Goal: Transaction & Acquisition: Obtain resource

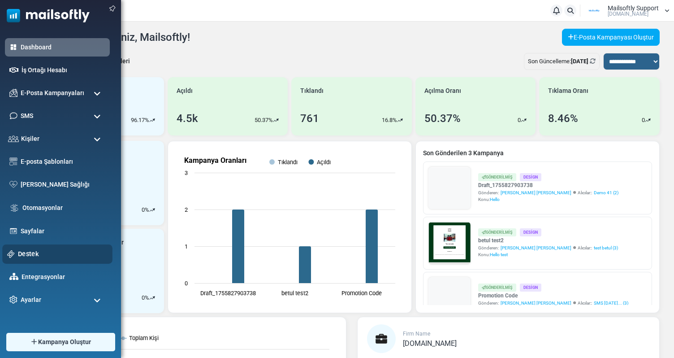
click at [21, 254] on link "Destek" at bounding box center [63, 254] width 90 height 10
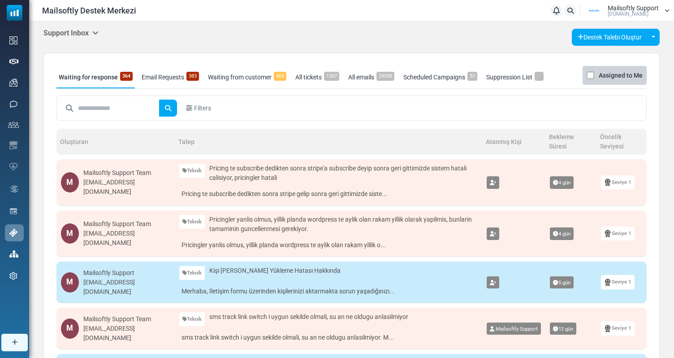
click at [95, 31] on icon at bounding box center [95, 32] width 6 height 7
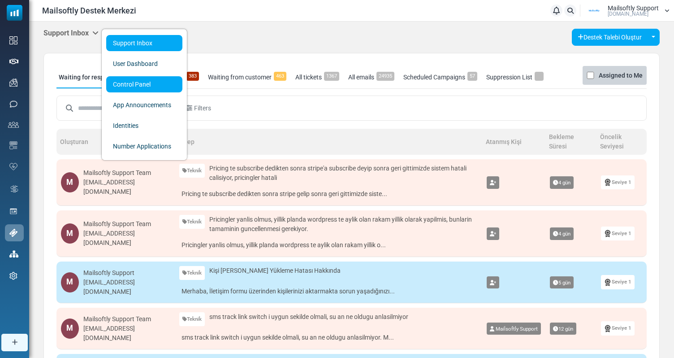
click at [143, 87] on link "Control Panel" at bounding box center [144, 84] width 76 height 16
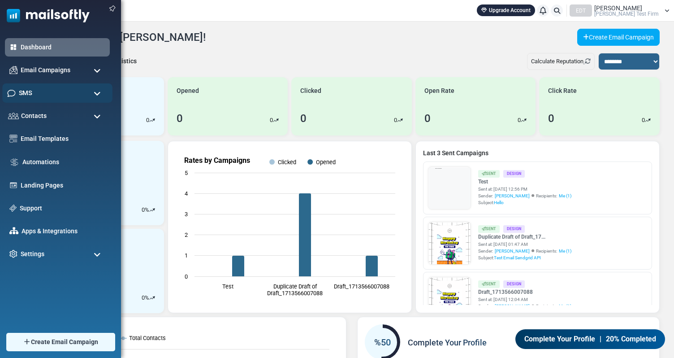
click at [64, 90] on div "SMS" at bounding box center [57, 92] width 110 height 19
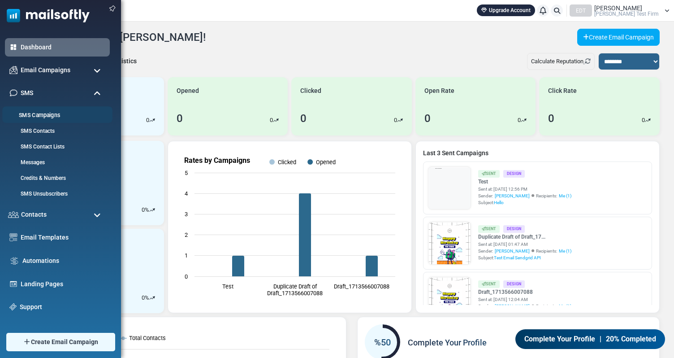
click at [43, 115] on link "SMS Campaigns" at bounding box center [56, 115] width 108 height 9
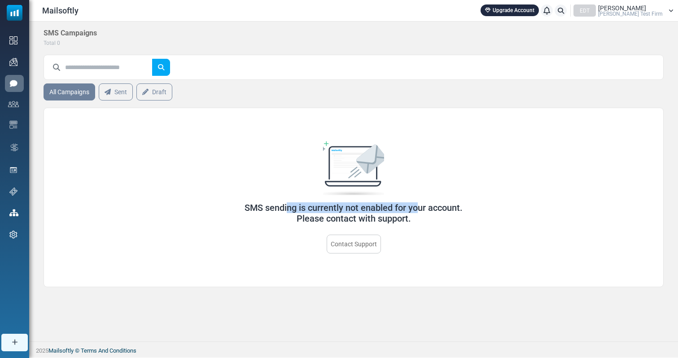
drag, startPoint x: 254, startPoint y: 204, endPoint x: 396, endPoint y: 212, distance: 142.4
click at [395, 212] on h5 "SMS sending is currently not enabled for your account. Please contact with supp…" at bounding box center [354, 213] width 380 height 22
click at [396, 212] on h5 "SMS sending is currently not enabled for your account. Please contact with supp…" at bounding box center [354, 213] width 380 height 22
drag, startPoint x: 430, startPoint y: 217, endPoint x: 199, endPoint y: 200, distance: 231.1
click at [199, 200] on div "SMS sending is currently not enabled for your account. Please contact with supp…" at bounding box center [354, 197] width 380 height 112
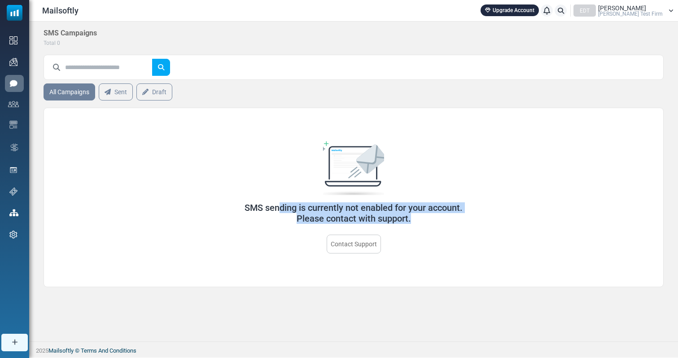
click at [199, 200] on div "SMS sending is currently not enabled for your account. Please contact with supp…" at bounding box center [354, 197] width 380 height 112
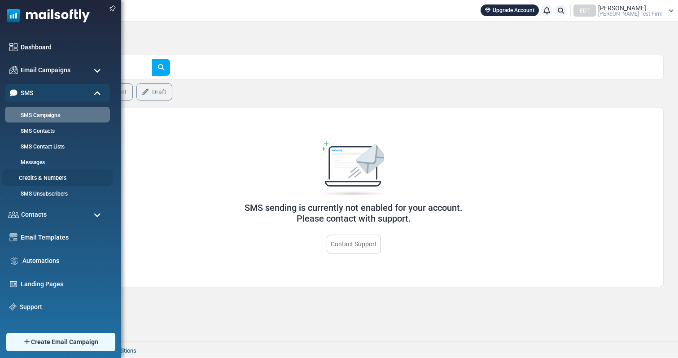
click at [44, 179] on link "Credits & Numbers" at bounding box center [56, 178] width 108 height 9
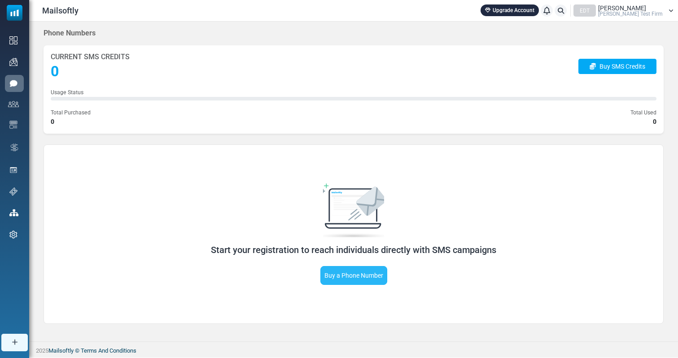
click at [365, 273] on link "Buy a Phone Number" at bounding box center [353, 275] width 67 height 19
click at [347, 276] on link "Buy a Phone Number" at bounding box center [353, 275] width 67 height 19
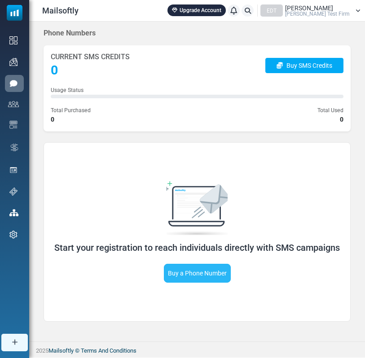
click at [209, 277] on link "Buy a Phone Number" at bounding box center [197, 273] width 67 height 19
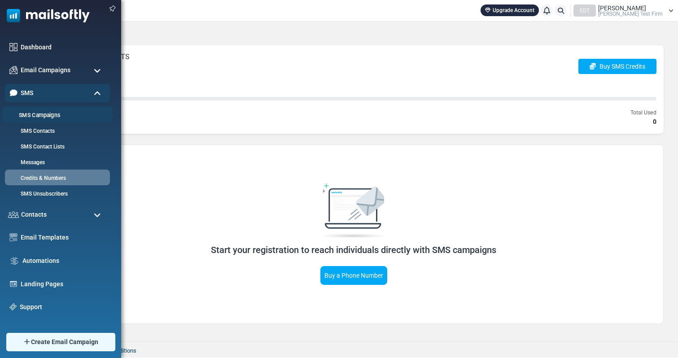
click at [56, 113] on link "SMS Campaigns" at bounding box center [56, 115] width 108 height 9
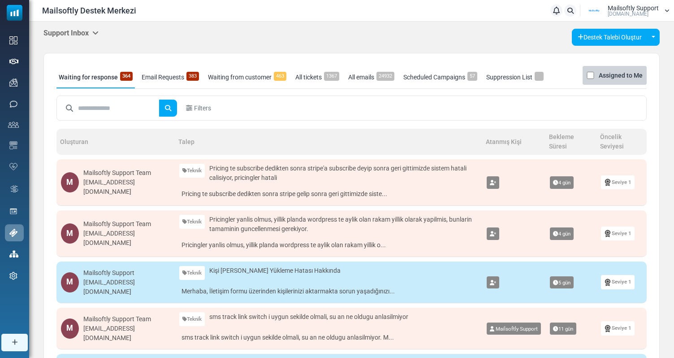
click at [655, 11] on span "Mailsoftly Support" at bounding box center [633, 8] width 51 height 6
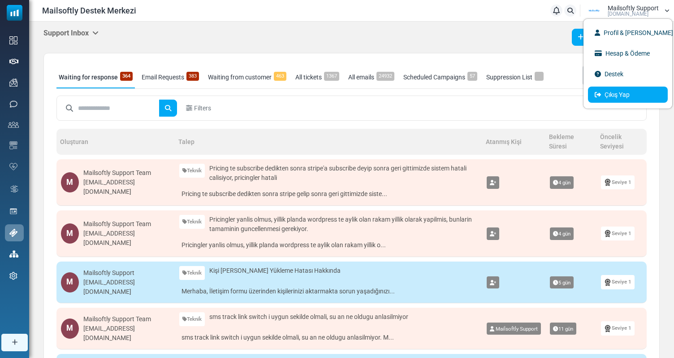
click at [613, 96] on link "Çıkış Yap" at bounding box center [628, 95] width 80 height 16
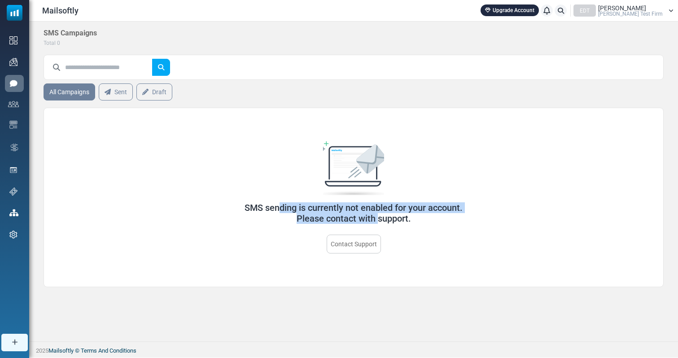
drag, startPoint x: 243, startPoint y: 199, endPoint x: 387, endPoint y: 222, distance: 145.4
click at [385, 223] on div "SMS sending is currently not enabled for your account. Please contact with supp…" at bounding box center [354, 197] width 380 height 112
drag, startPoint x: 424, startPoint y: 222, endPoint x: 235, endPoint y: 209, distance: 189.6
click at [235, 209] on h5 "SMS sending is currently not enabled for your account. Please contact with supp…" at bounding box center [354, 213] width 380 height 22
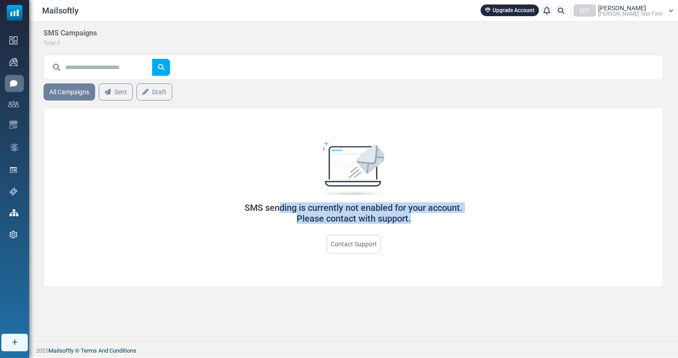
drag, startPoint x: 427, startPoint y: 222, endPoint x: 157, endPoint y: 191, distance: 271.7
click at [157, 191] on div "SMS sending is currently not enabled for your account. Please contact with supp…" at bounding box center [353, 197] width 620 height 179
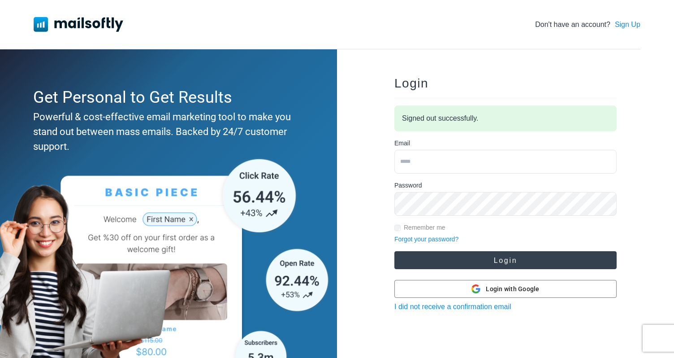
type input "**********"
click at [469, 264] on button "Login" at bounding box center [506, 260] width 222 height 18
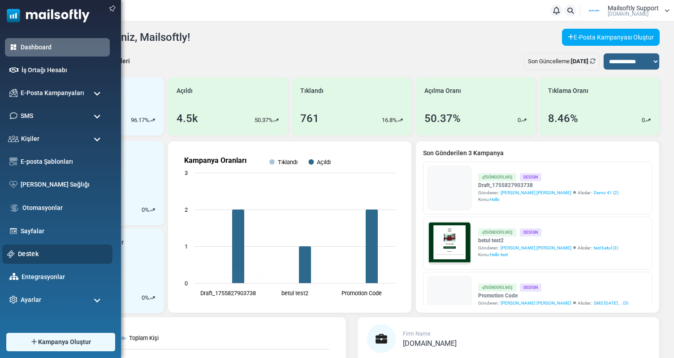
click at [43, 253] on link "Destek" at bounding box center [63, 254] width 90 height 10
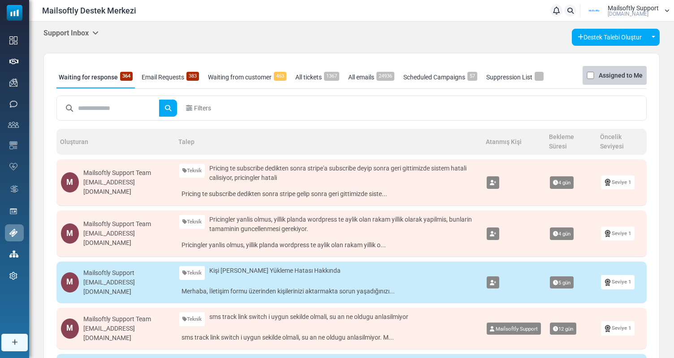
click at [94, 33] on icon at bounding box center [95, 32] width 6 height 7
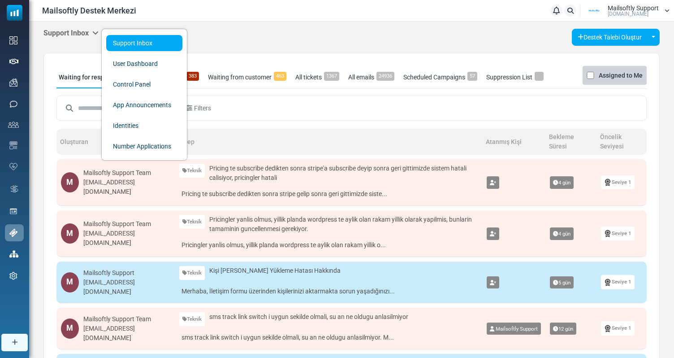
click at [268, 189] on link "Pricing te subscribe dedikten sonra stripe gelip sonra geri gittimizde siste..." at bounding box center [328, 194] width 299 height 14
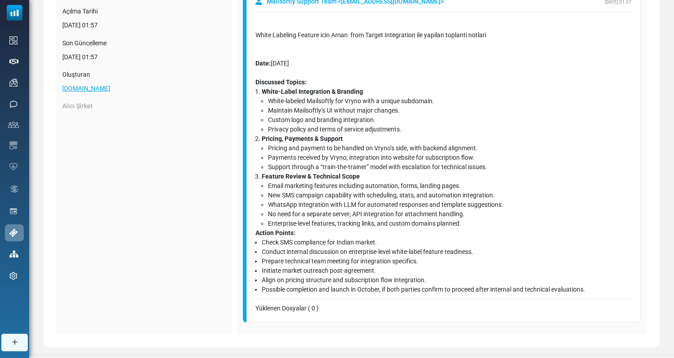
scroll to position [165, 0]
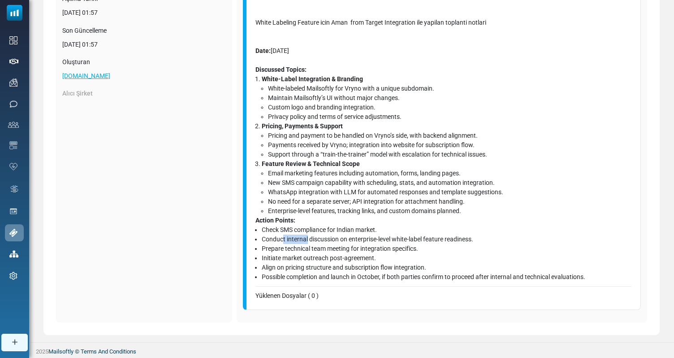
drag, startPoint x: 283, startPoint y: 237, endPoint x: 332, endPoint y: 237, distance: 49.3
click at [307, 237] on li "Conduct internal discussion on enterprise-level white-label feature readiness." at bounding box center [447, 239] width 370 height 9
click at [332, 237] on li "Conduct internal discussion on enterprise-level white-label feature readiness." at bounding box center [447, 239] width 370 height 9
click at [295, 104] on li "Custom logo and branding integration." at bounding box center [450, 107] width 364 height 9
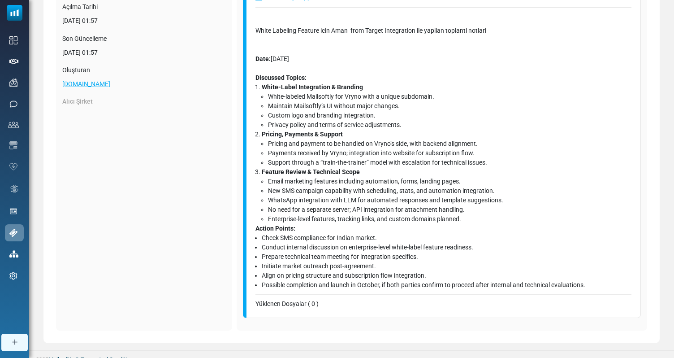
scroll to position [154, 0]
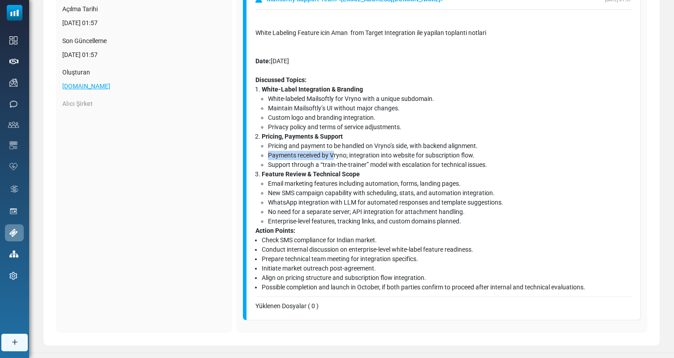
drag, startPoint x: 266, startPoint y: 153, endPoint x: 334, endPoint y: 154, distance: 68.6
click at [334, 154] on ul "Pricing and payment to be handled on Vryno’s side, with backend alignment. Paym…" at bounding box center [447, 155] width 370 height 28
click at [338, 167] on li "Support through a “train-the-trainer” model with escalation for technical issue…" at bounding box center [450, 164] width 364 height 9
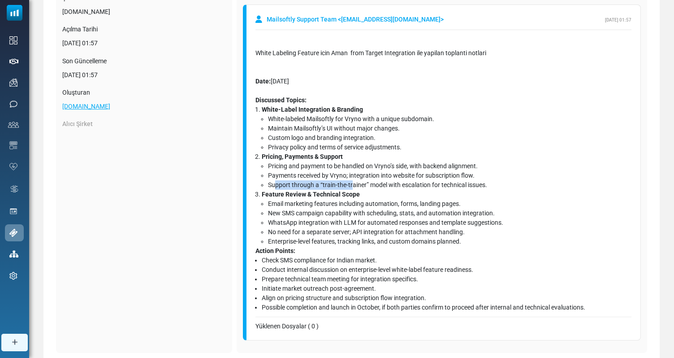
drag, startPoint x: 275, startPoint y: 186, endPoint x: 351, endPoint y: 186, distance: 75.8
click at [352, 186] on li "Support through a “train-the-trainer” model with escalation for technical issue…" at bounding box center [450, 184] width 364 height 9
click at [351, 186] on li "Support through a “train-the-trainer” model with escalation for technical issue…" at bounding box center [450, 184] width 364 height 9
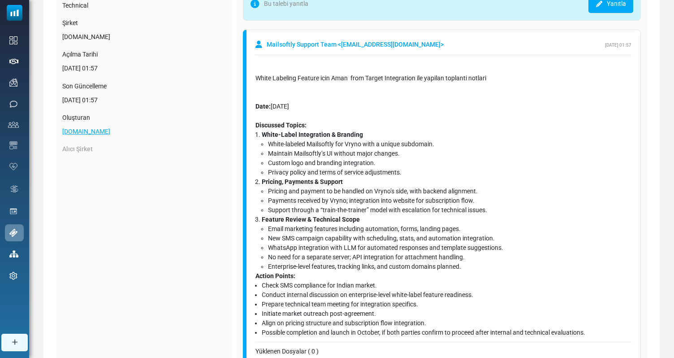
scroll to position [0, 0]
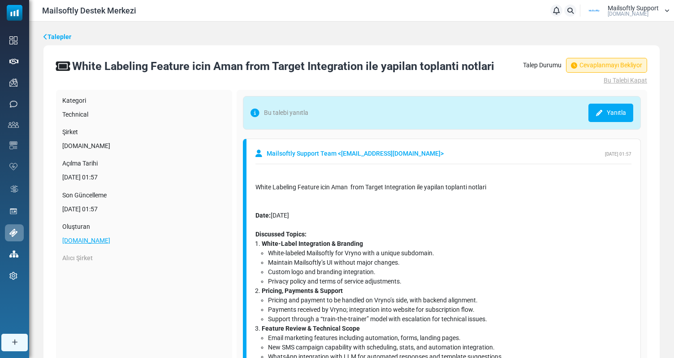
click at [65, 36] on link "Talepler" at bounding box center [57, 36] width 28 height 9
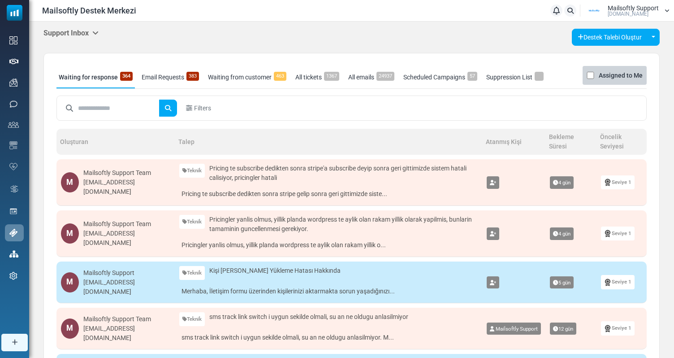
click at [99, 34] on icon at bounding box center [95, 32] width 6 height 7
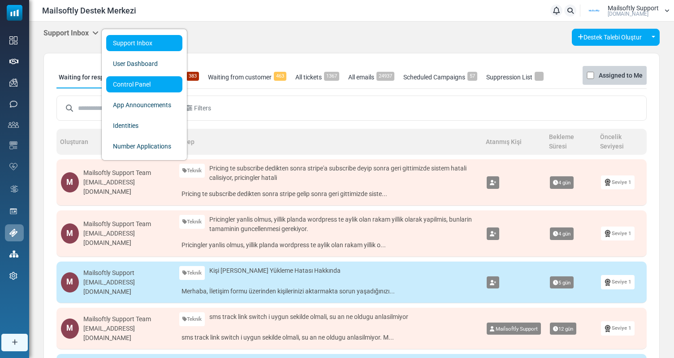
click at [136, 84] on link "Control Panel" at bounding box center [144, 84] width 76 height 16
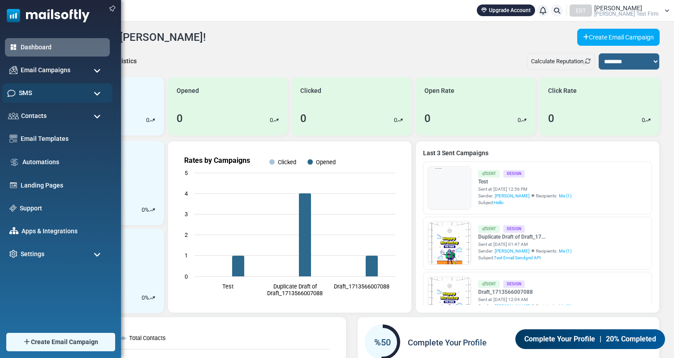
click at [43, 90] on div "SMS" at bounding box center [57, 92] width 110 height 19
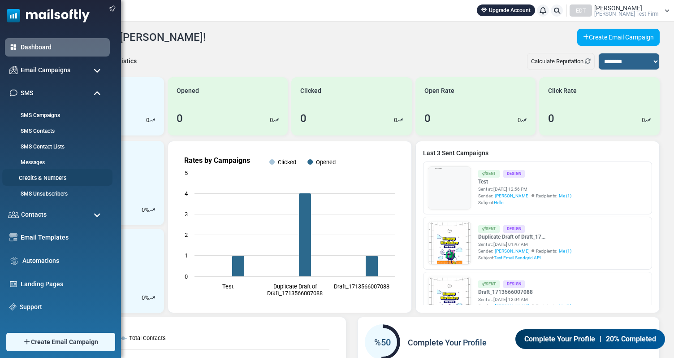
click at [45, 177] on link "Credits & Numbers" at bounding box center [56, 178] width 108 height 9
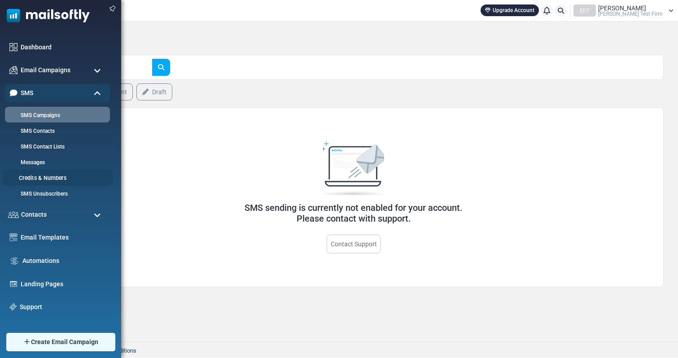
click at [37, 178] on link "Credits & Numbers" at bounding box center [56, 178] width 108 height 9
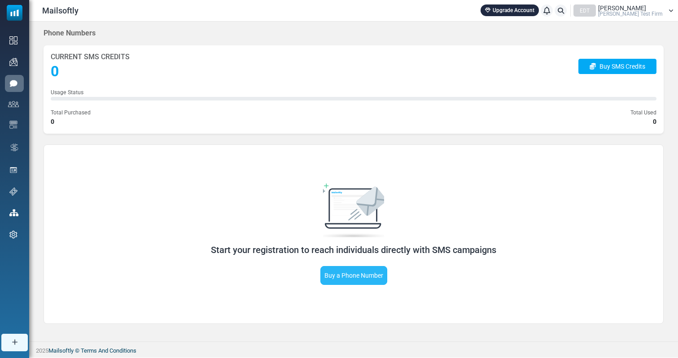
click at [347, 274] on link "Buy a Phone Number" at bounding box center [353, 275] width 67 height 19
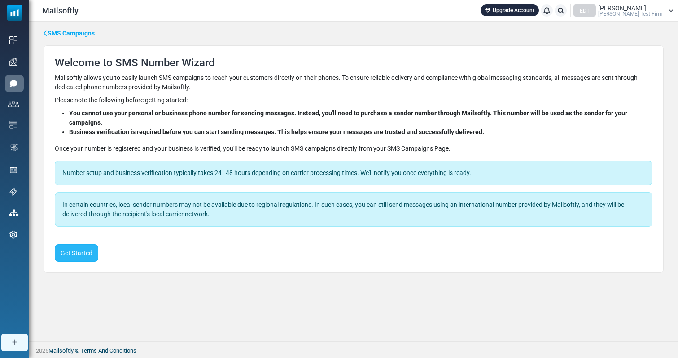
click at [85, 246] on button "Get Started" at bounding box center [76, 252] width 43 height 17
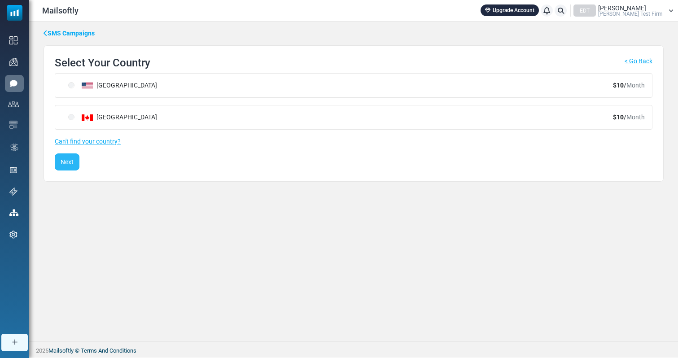
click at [71, 165] on button "Next" at bounding box center [67, 161] width 25 height 17
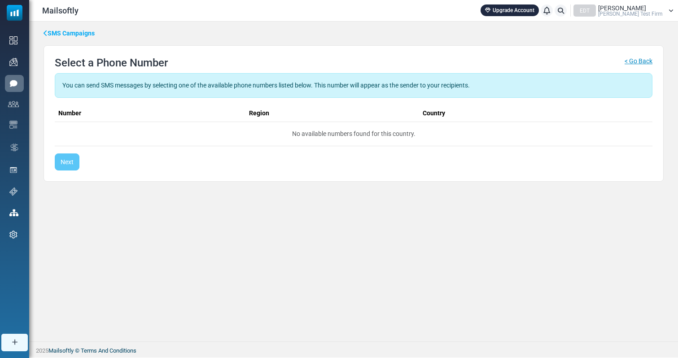
click at [630, 59] on link "< Go Back" at bounding box center [638, 64] width 28 height 17
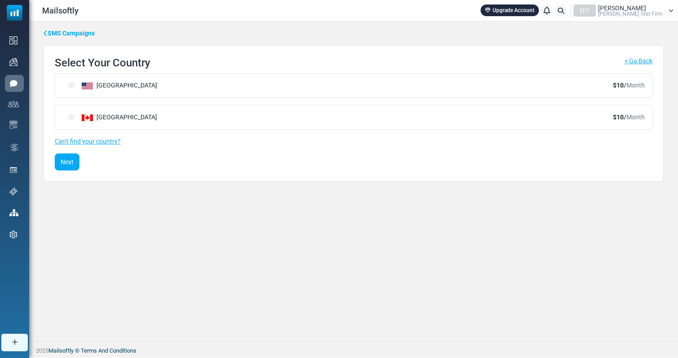
click at [71, 122] on div "Canada" at bounding box center [111, 117] width 92 height 9
click at [71, 156] on button "Next" at bounding box center [67, 161] width 25 height 17
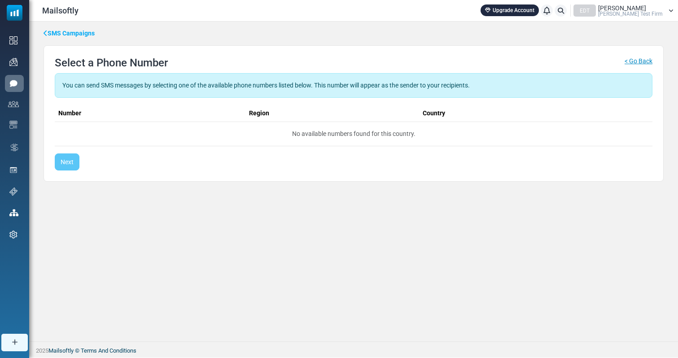
click at [643, 62] on link "< Go Back" at bounding box center [638, 64] width 28 height 17
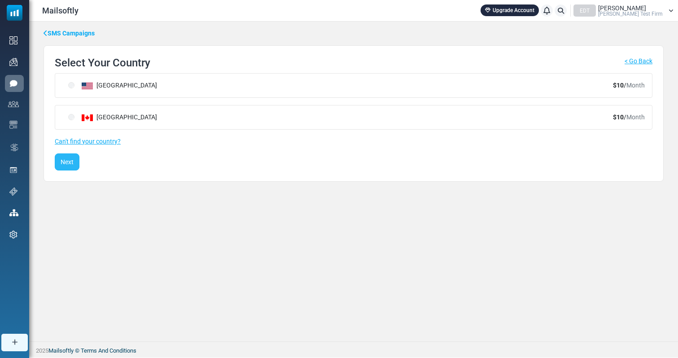
click at [72, 161] on span "Next" at bounding box center [67, 161] width 13 height 7
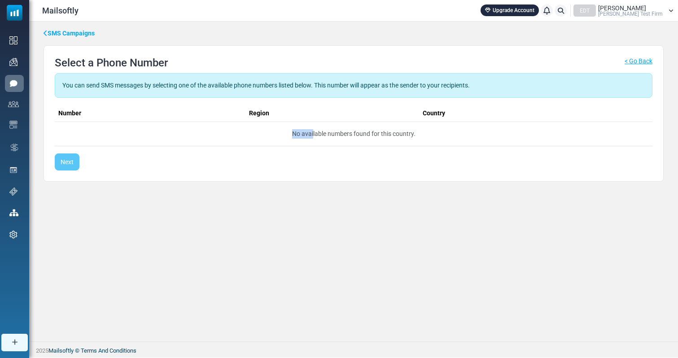
drag, startPoint x: 282, startPoint y: 133, endPoint x: 313, endPoint y: 133, distance: 30.5
click at [313, 133] on td "No available numbers found for this country." at bounding box center [353, 134] width 597 height 24
drag, startPoint x: 421, startPoint y: 133, endPoint x: 253, endPoint y: 130, distance: 167.7
click at [253, 130] on td "No available numbers found for this country." at bounding box center [353, 134] width 597 height 24
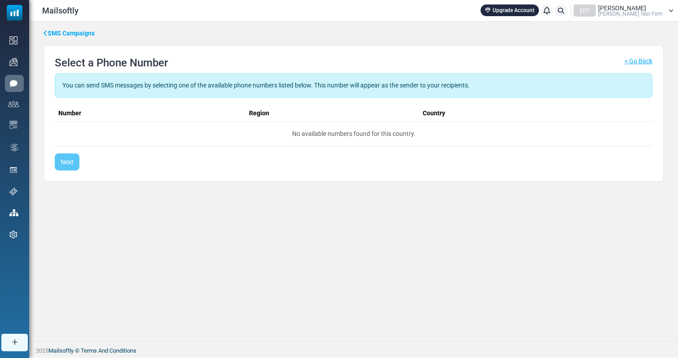
click at [84, 33] on link "SMS Campaigns" at bounding box center [68, 33] width 51 height 9
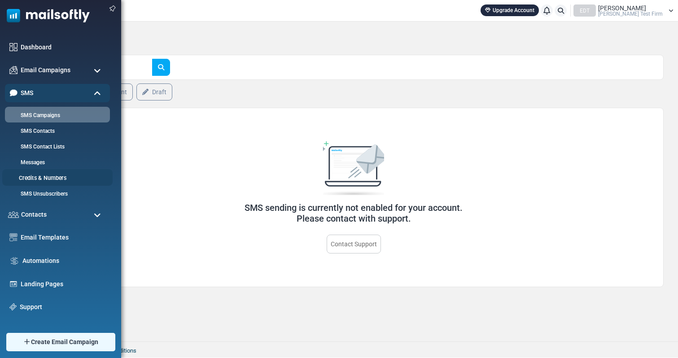
click at [46, 180] on link "Credits & Numbers" at bounding box center [56, 178] width 108 height 9
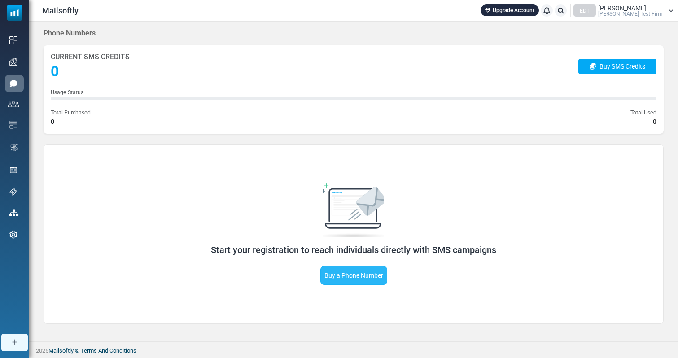
click at [357, 271] on link "Buy a Phone Number" at bounding box center [353, 275] width 67 height 19
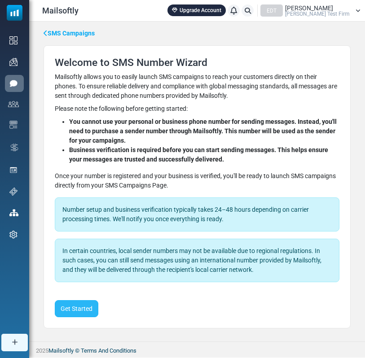
click at [84, 308] on button "Get Started" at bounding box center [76, 308] width 43 height 17
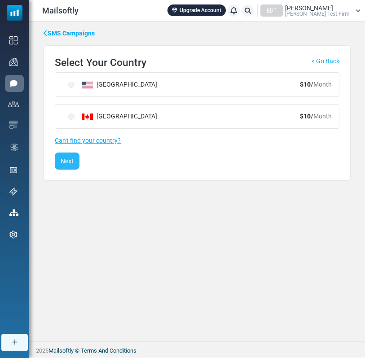
click at [71, 161] on span "Next" at bounding box center [67, 160] width 13 height 7
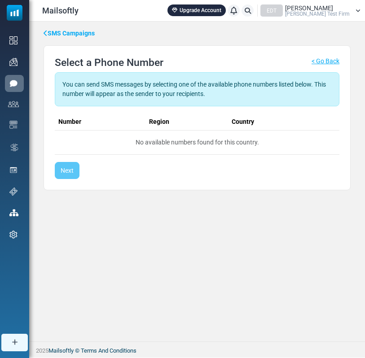
click at [349, 14] on span "[PERSON_NAME] Test Firm" at bounding box center [317, 13] width 65 height 5
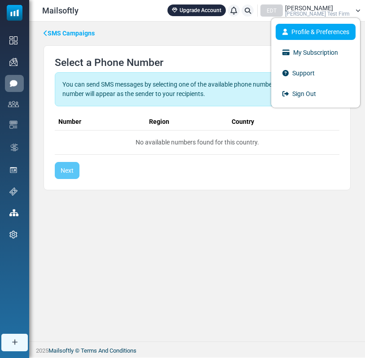
click at [327, 31] on link "Profile & Preferences" at bounding box center [315, 32] width 80 height 16
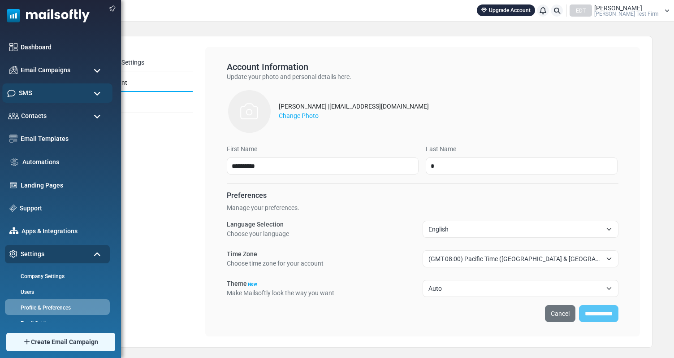
click at [64, 88] on div "SMS" at bounding box center [57, 92] width 110 height 19
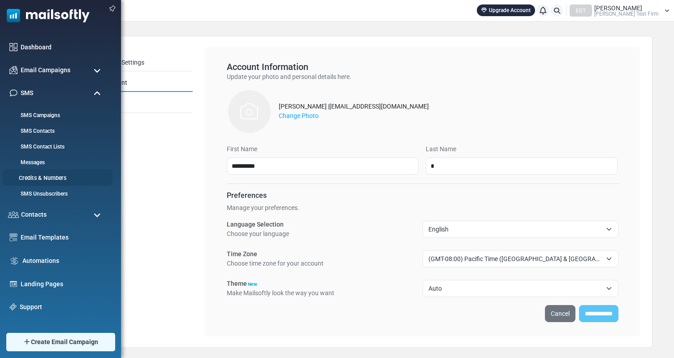
click at [52, 179] on link "Credits & Numbers" at bounding box center [56, 178] width 108 height 9
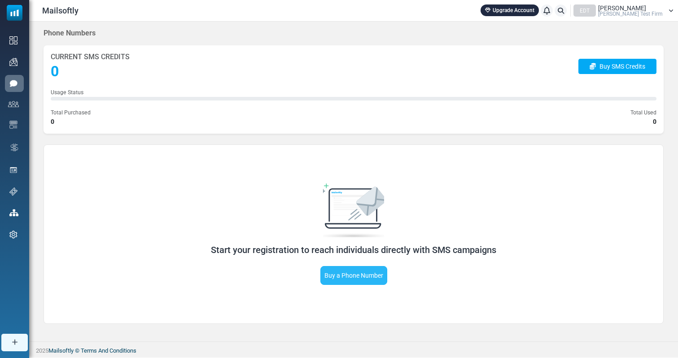
click at [369, 281] on link "Buy a Phone Number" at bounding box center [353, 275] width 67 height 19
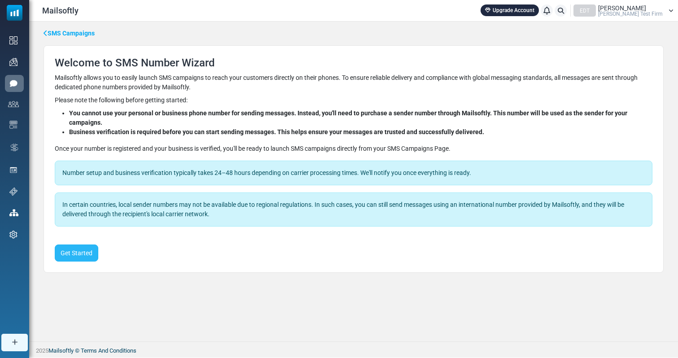
click at [81, 247] on button "Get Started" at bounding box center [76, 252] width 43 height 17
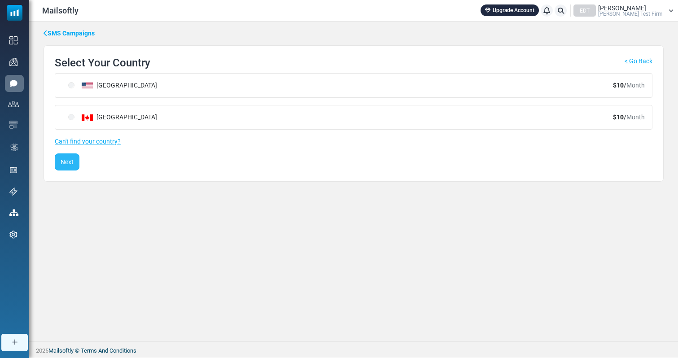
click at [71, 168] on button "Next" at bounding box center [67, 161] width 25 height 17
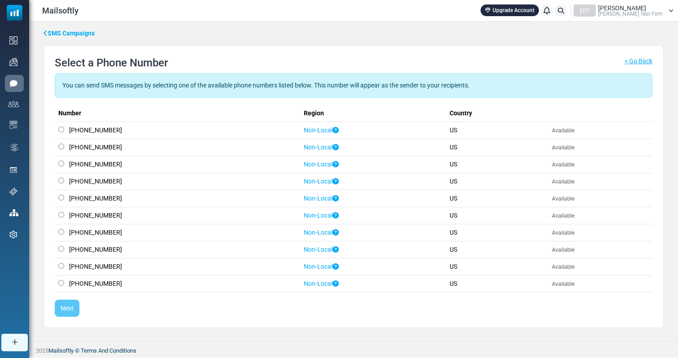
click at [64, 127] on td "+18448170125" at bounding box center [177, 130] width 245 height 17
click at [73, 306] on span "Next" at bounding box center [67, 307] width 13 height 7
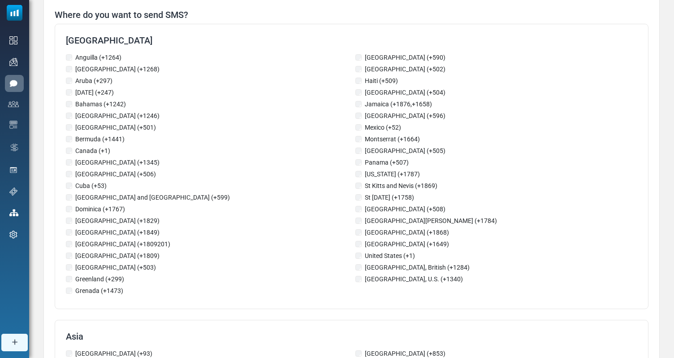
scroll to position [109, 0]
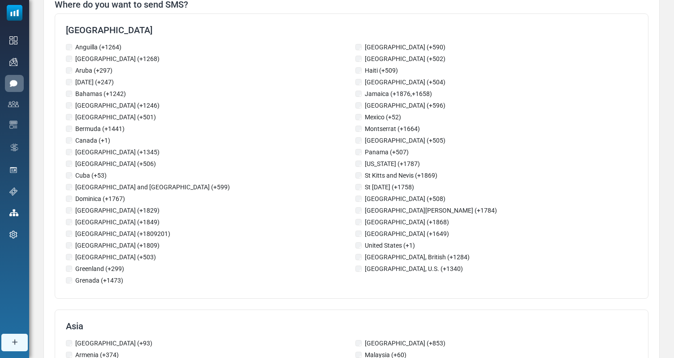
click at [370, 245] on label "United States (+1)" at bounding box center [390, 245] width 50 height 9
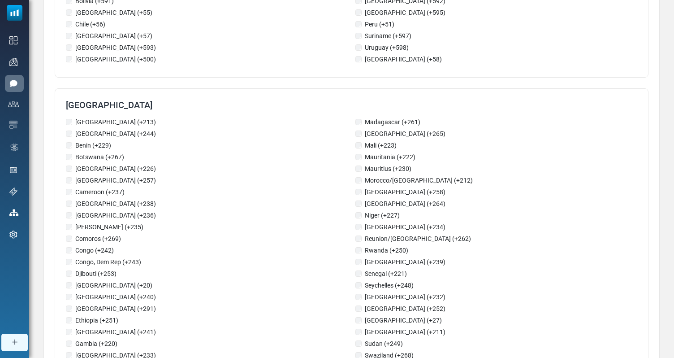
scroll to position [1498, 0]
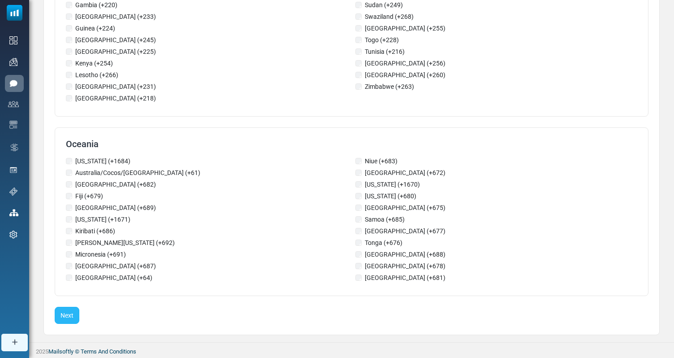
click at [62, 313] on span "Next" at bounding box center [67, 315] width 13 height 7
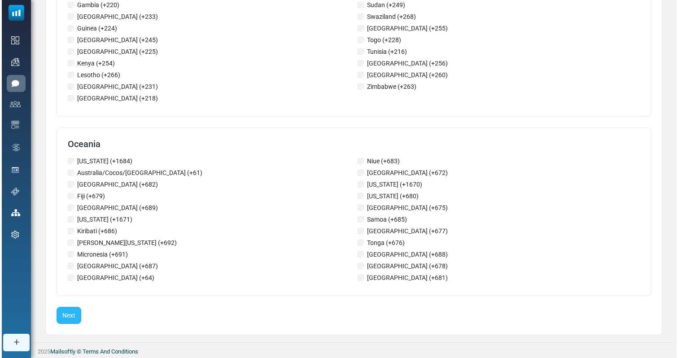
scroll to position [0, 0]
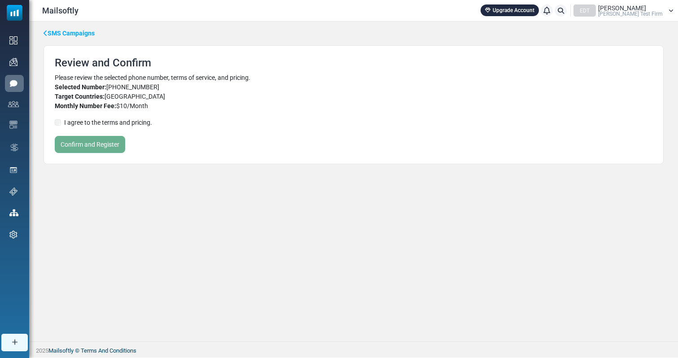
click at [91, 125] on label "I agree to the terms and pricing." at bounding box center [108, 122] width 88 height 9
click at [104, 143] on button "Confirm and Register" at bounding box center [90, 144] width 70 height 17
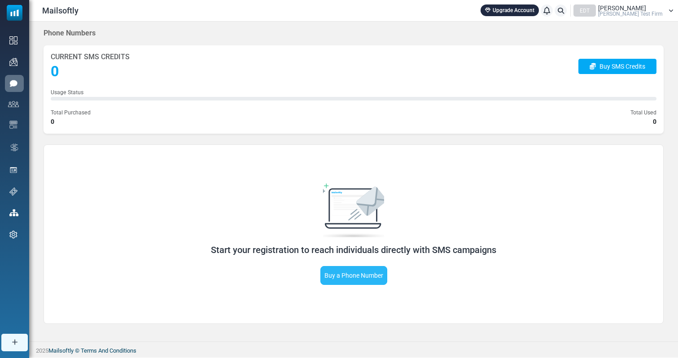
click at [351, 281] on link "Buy a Phone Number" at bounding box center [353, 275] width 67 height 19
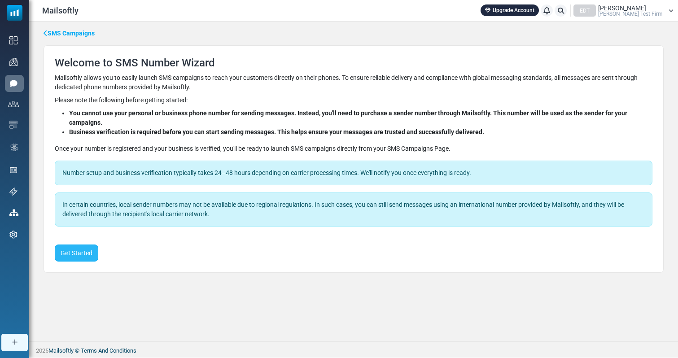
click at [70, 257] on button "Get Started" at bounding box center [76, 252] width 43 height 17
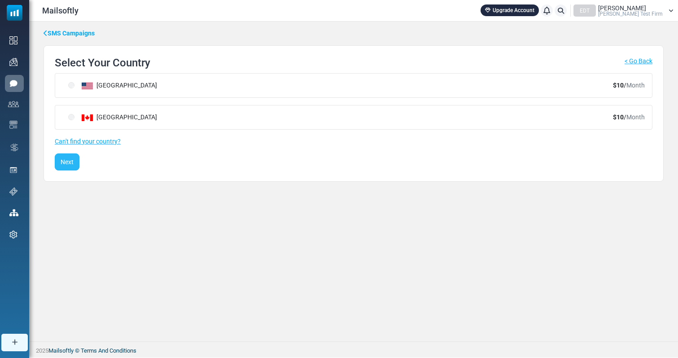
click at [71, 157] on button "Next" at bounding box center [67, 161] width 25 height 17
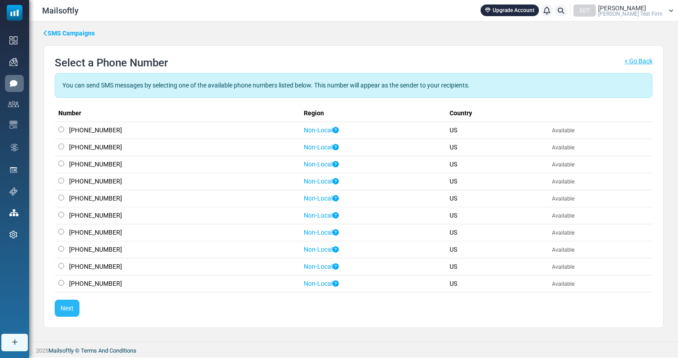
click at [66, 312] on button "Next" at bounding box center [67, 308] width 25 height 17
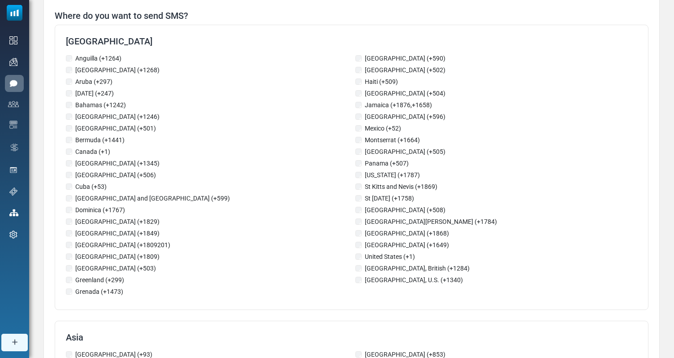
scroll to position [104, 0]
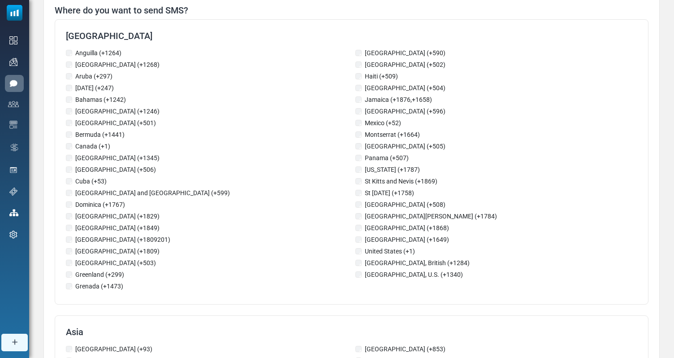
click at [363, 251] on div "United States (+1)" at bounding box center [497, 252] width 282 height 11
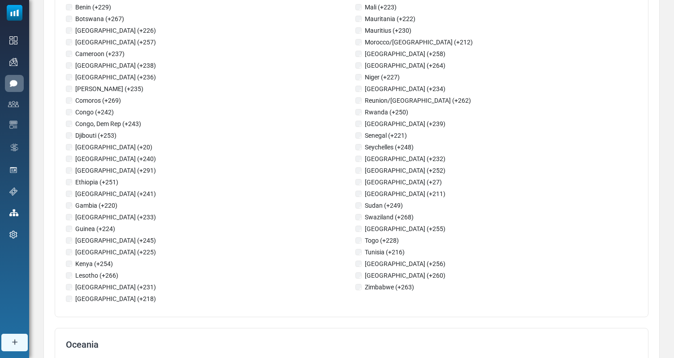
scroll to position [1498, 0]
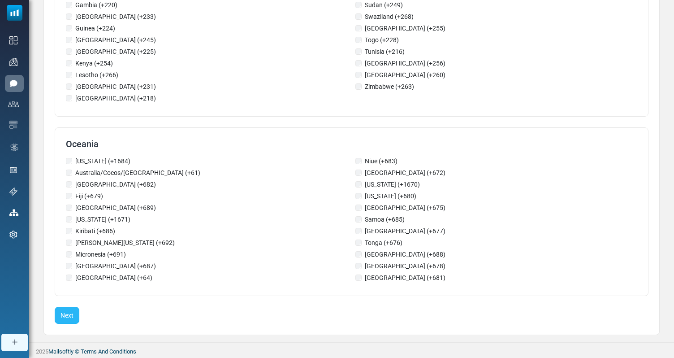
click at [75, 318] on button "Next" at bounding box center [67, 315] width 25 height 17
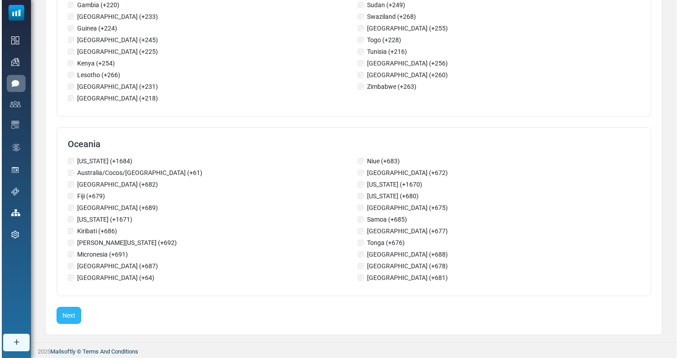
scroll to position [0, 0]
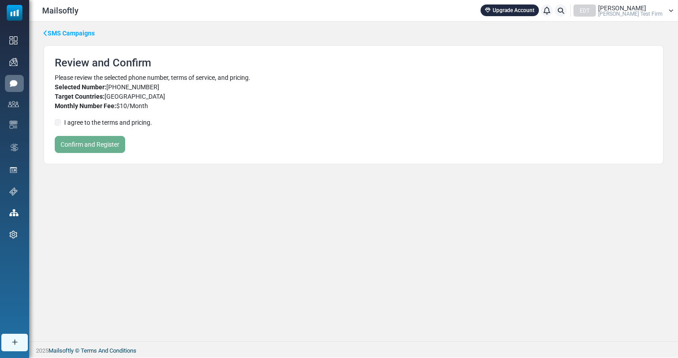
click at [91, 124] on label "I agree to the terms and pricing." at bounding box center [108, 122] width 88 height 9
click at [89, 143] on button "Confirm and Register" at bounding box center [90, 144] width 70 height 17
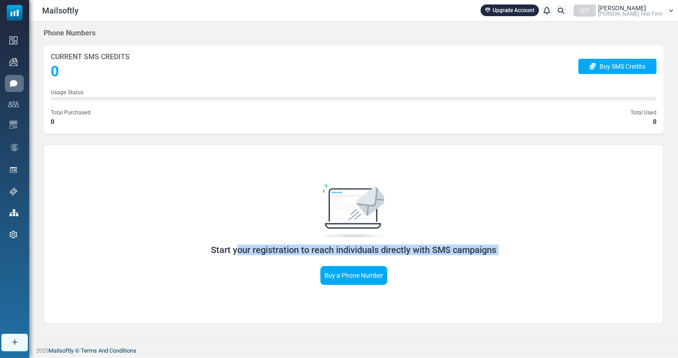
drag, startPoint x: 408, startPoint y: 261, endPoint x: 200, endPoint y: 243, distance: 207.9
click at [200, 243] on div "Start your registration to reach individuals directly with SMS campaigns Buy a …" at bounding box center [354, 233] width 460 height 101
drag, startPoint x: 200, startPoint y: 243, endPoint x: 497, endPoint y: 246, distance: 296.4
click at [497, 246] on div "Start your registration to reach individuals directly with SMS campaigns Buy a …" at bounding box center [354, 233] width 460 height 101
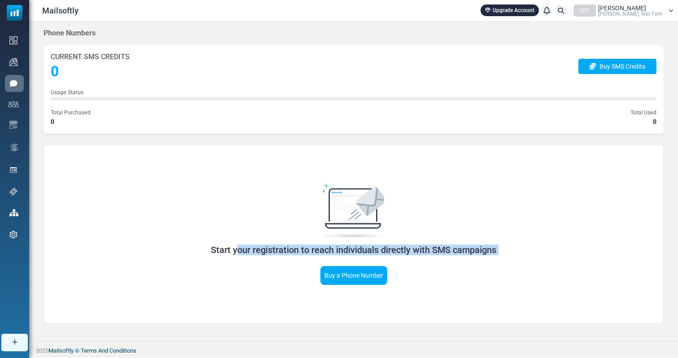
click at [497, 246] on h5 "Start your registration to reach individuals directly with SMS campaigns" at bounding box center [354, 249] width 460 height 11
drag, startPoint x: 497, startPoint y: 246, endPoint x: 169, endPoint y: 235, distance: 327.5
click at [169, 235] on div "Start your registration to reach individuals directly with SMS campaigns Buy a …" at bounding box center [354, 233] width 460 height 101
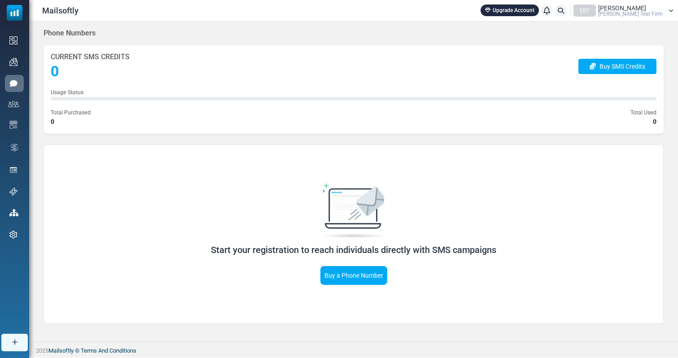
click at [489, 250] on h5 "Start your registration to reach individuals directly with SMS campaigns" at bounding box center [354, 249] width 460 height 11
click at [624, 66] on link "Buy SMS Credits" at bounding box center [617, 66] width 78 height 15
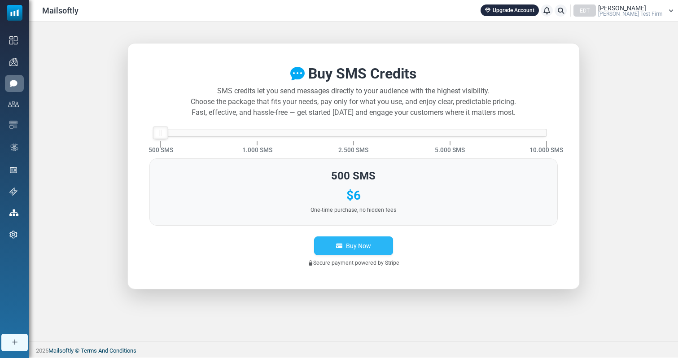
click at [357, 252] on button "Buy Now" at bounding box center [353, 245] width 79 height 19
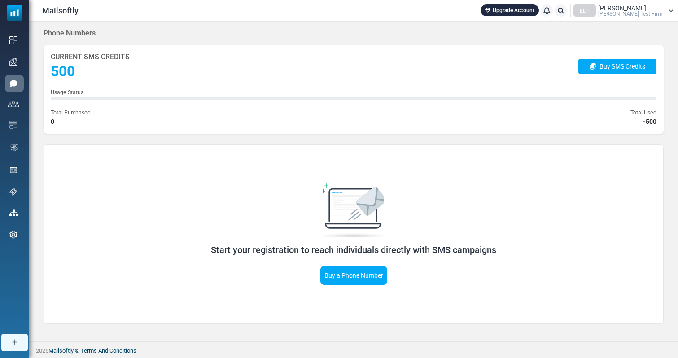
drag, startPoint x: 646, startPoint y: 122, endPoint x: 631, endPoint y: 122, distance: 15.2
click at [641, 122] on div "Total Used -500" at bounding box center [643, 117] width 26 height 19
click at [589, 122] on div "Total Purchased 0 Total Used -500" at bounding box center [353, 117] width 605 height 19
click at [647, 119] on span "-500" at bounding box center [649, 121] width 13 height 9
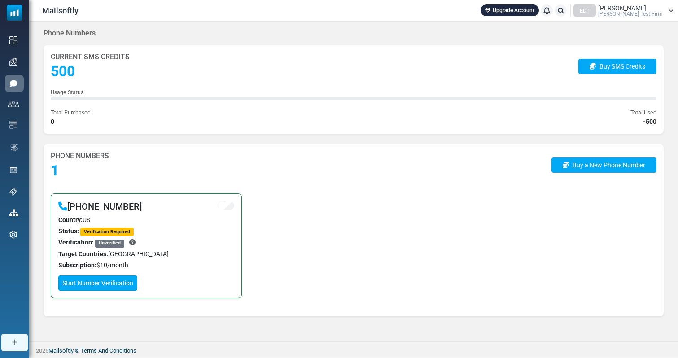
click at [100, 288] on link "Start Number Verification" at bounding box center [97, 282] width 79 height 15
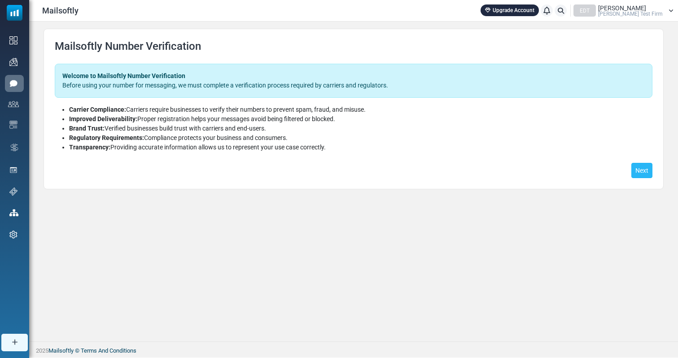
click at [643, 171] on button "Next" at bounding box center [641, 170] width 21 height 15
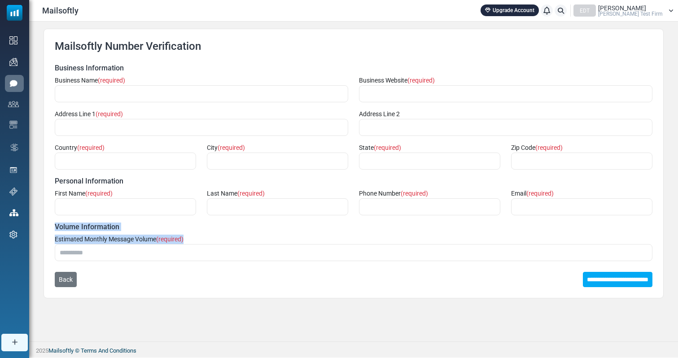
drag, startPoint x: 187, startPoint y: 240, endPoint x: 53, endPoint y: 224, distance: 135.0
click at [53, 224] on div "Mailsoftly Number Verification Welcome to Mailsoftly Number Verification Before…" at bounding box center [353, 163] width 620 height 269
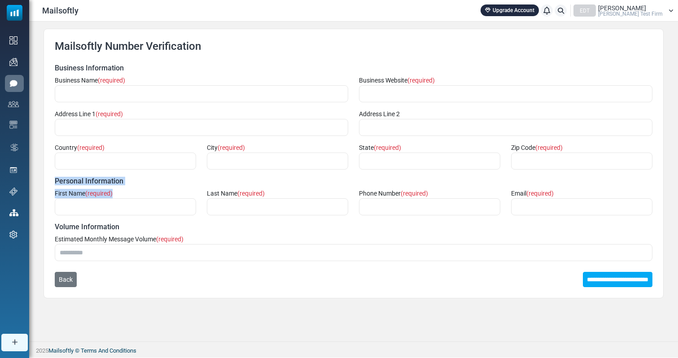
drag, startPoint x: 145, startPoint y: 195, endPoint x: 44, endPoint y: 180, distance: 101.6
click at [44, 180] on div "Mailsoftly Number Verification Welcome to Mailsoftly Number Verification Before…" at bounding box center [353, 163] width 620 height 269
drag, startPoint x: 44, startPoint y: 180, endPoint x: 445, endPoint y: 193, distance: 400.6
click at [437, 193] on div "Mailsoftly Number Verification Welcome to Mailsoftly Number Verification Before…" at bounding box center [353, 163] width 620 height 269
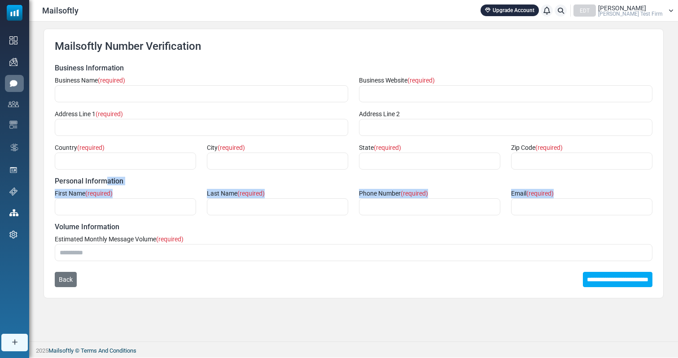
drag, startPoint x: 585, startPoint y: 195, endPoint x: 107, endPoint y: 179, distance: 478.2
click at [107, 178] on div "Business Information Business Name (required) Business Website (required) Addre…" at bounding box center [353, 176] width 597 height 224
click at [107, 179] on h6 "Personal Information" at bounding box center [353, 181] width 597 height 9
drag, startPoint x: 54, startPoint y: 174, endPoint x: 628, endPoint y: 198, distance: 574.8
click at [625, 197] on div "Business Information Business Name (required) Business Website (required) Addre…" at bounding box center [353, 176] width 597 height 224
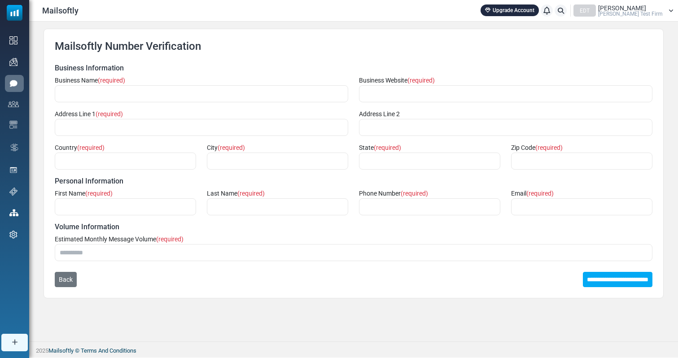
click at [549, 198] on label "Email (required)" at bounding box center [532, 193] width 43 height 9
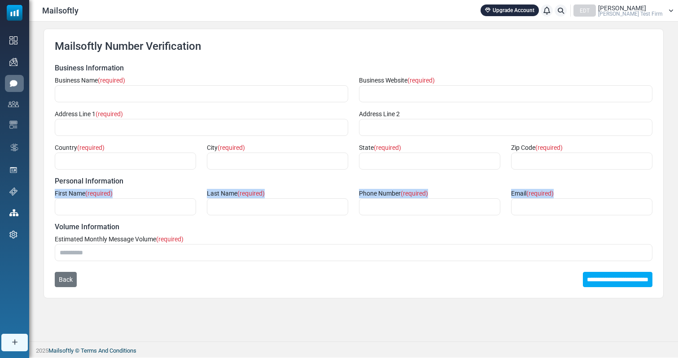
drag, startPoint x: 574, startPoint y: 193, endPoint x: 253, endPoint y: 182, distance: 320.8
click at [253, 182] on div "Business Information Business Name (required) Business Website (required) Addre…" at bounding box center [353, 176] width 597 height 224
click at [253, 182] on h6 "Personal Information" at bounding box center [353, 181] width 597 height 9
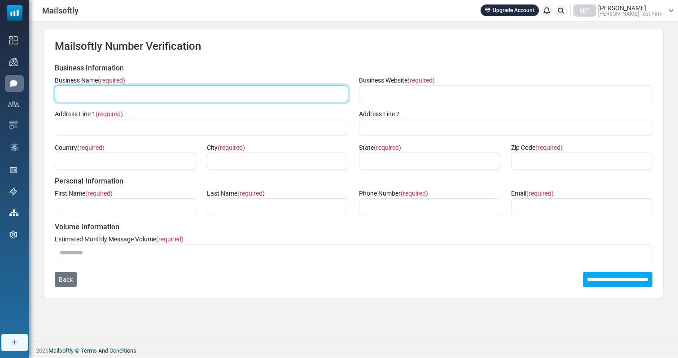
click at [176, 89] on input "text" at bounding box center [201, 93] width 293 height 17
type input "*"
type input "**********"
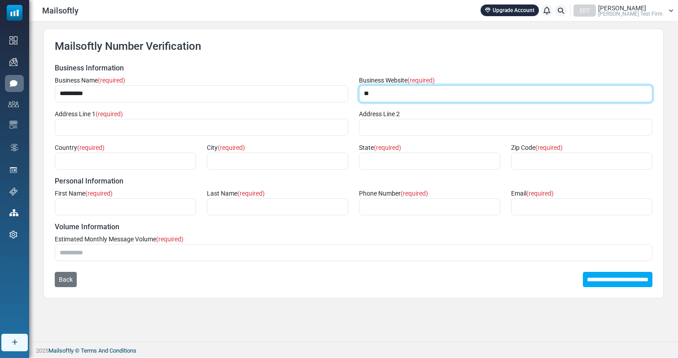
type input "*"
type input "**********"
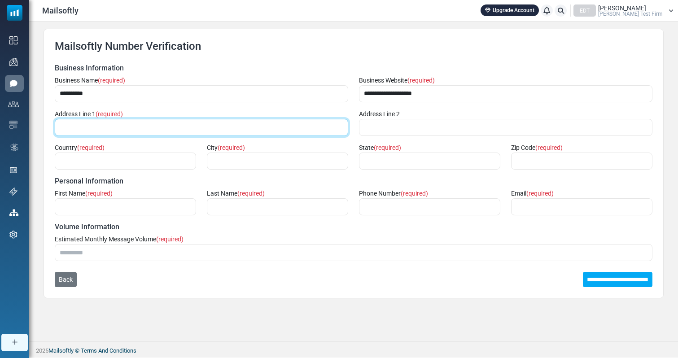
click at [230, 132] on input "text" at bounding box center [201, 127] width 293 height 17
type input "*"
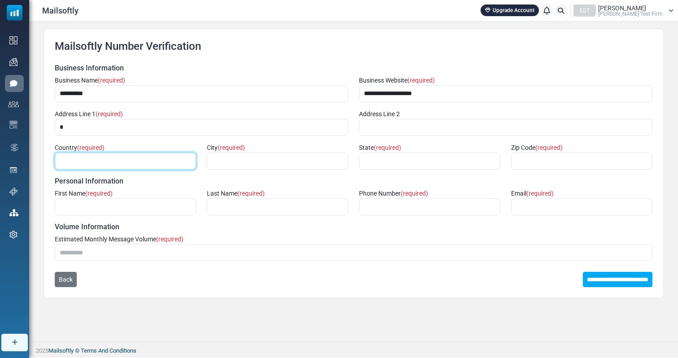
click at [124, 162] on input "text" at bounding box center [125, 160] width 141 height 17
type input "******"
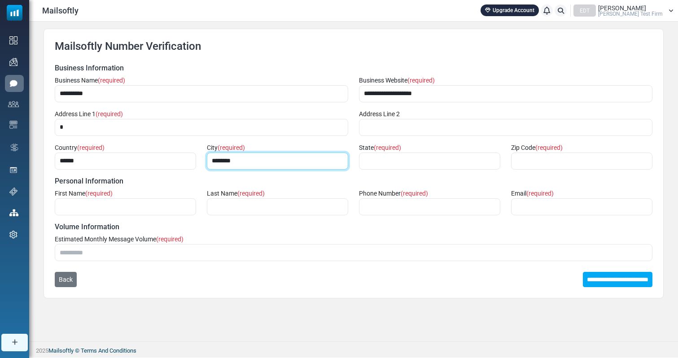
type input "********"
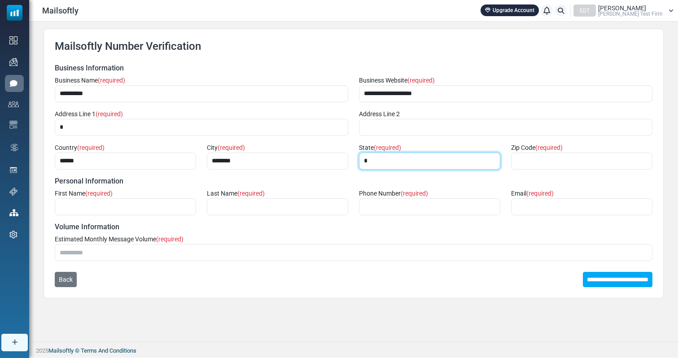
type input "*"
type input "********"
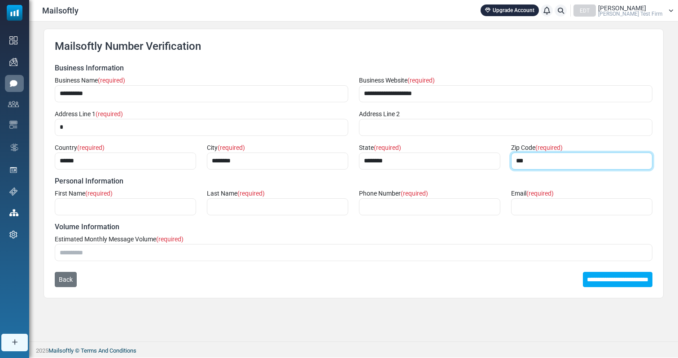
type input "****"
type input "*****"
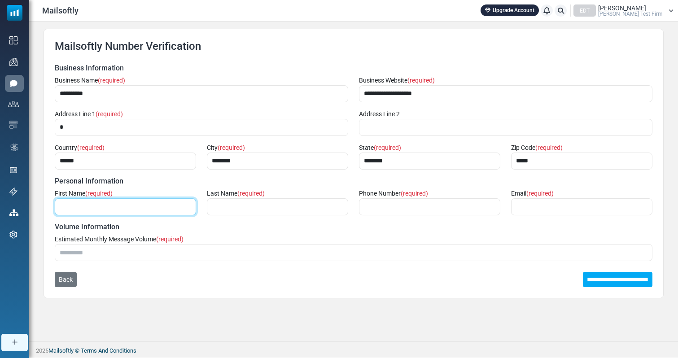
click at [156, 202] on input "text" at bounding box center [125, 206] width 141 height 17
type input "****"
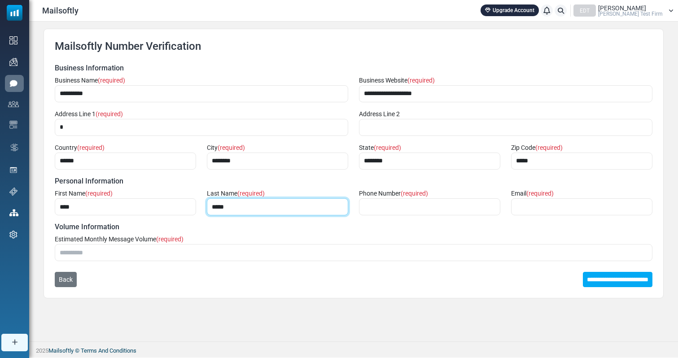
type input "*****"
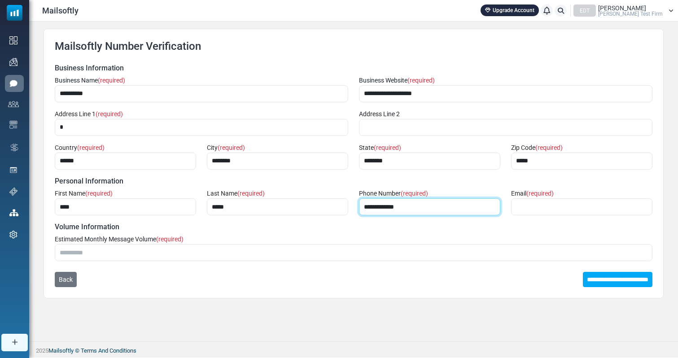
type input "**********"
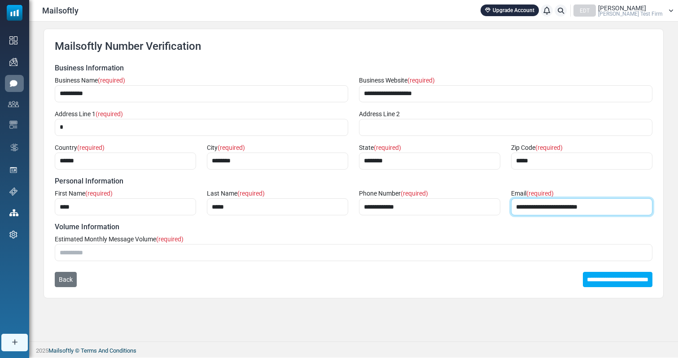
type input "**********"
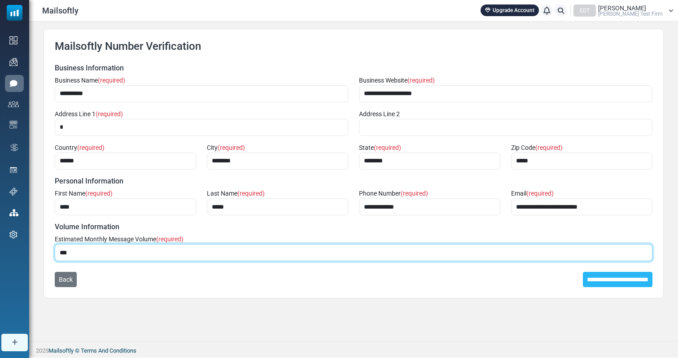
type input "***"
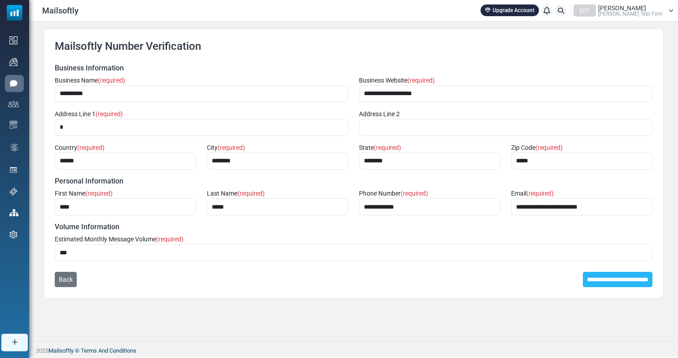
click at [594, 281] on input "**********" at bounding box center [616, 279] width 69 height 15
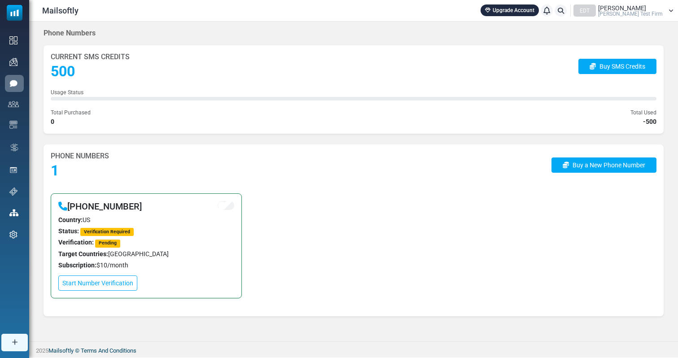
click at [625, 14] on span "[PERSON_NAME] Test Firm" at bounding box center [630, 13] width 65 height 5
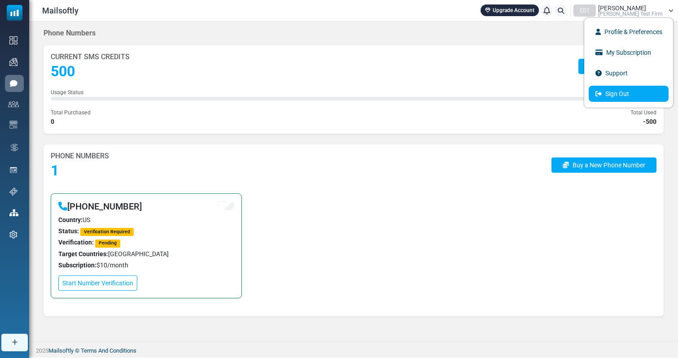
click at [607, 93] on link "Sign Out" at bounding box center [628, 94] width 80 height 16
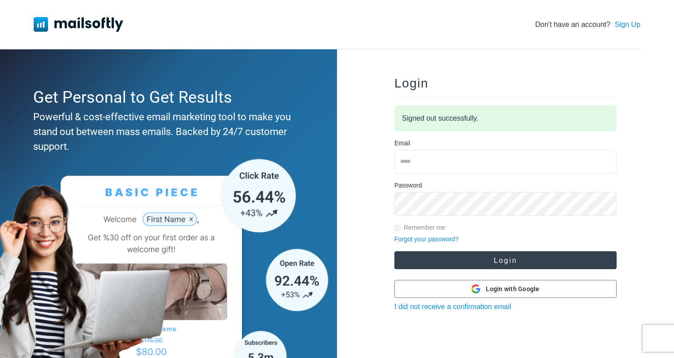
type input "**********"
click at [511, 265] on button "Login" at bounding box center [506, 260] width 222 height 18
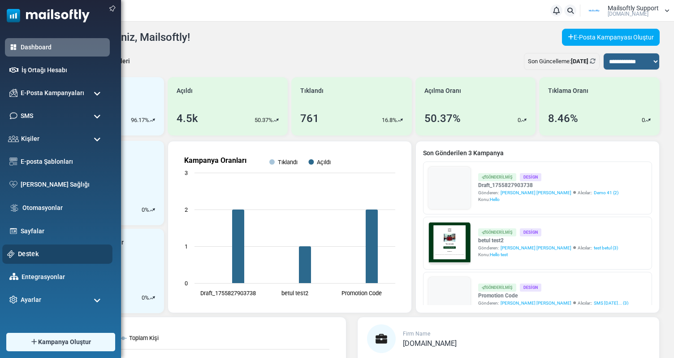
click at [32, 249] on link "Destek" at bounding box center [63, 254] width 90 height 10
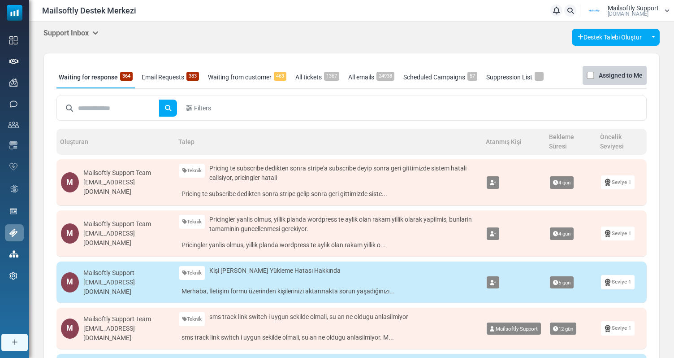
click at [93, 35] on h5 "Support Inbox" at bounding box center [70, 33] width 55 height 9
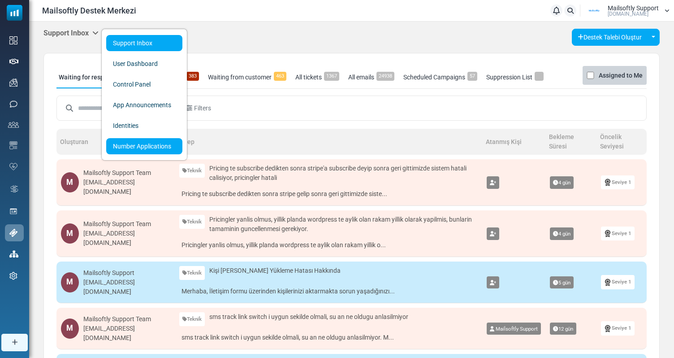
click at [143, 148] on link "Number Applications" at bounding box center [144, 146] width 76 height 16
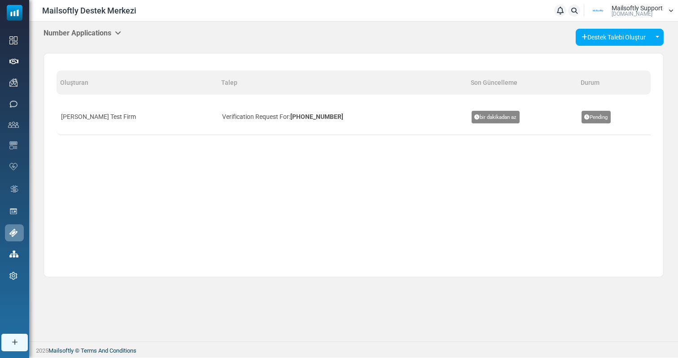
click at [255, 116] on td "Verification Request For: +18444042949" at bounding box center [341, 117] width 249 height 36
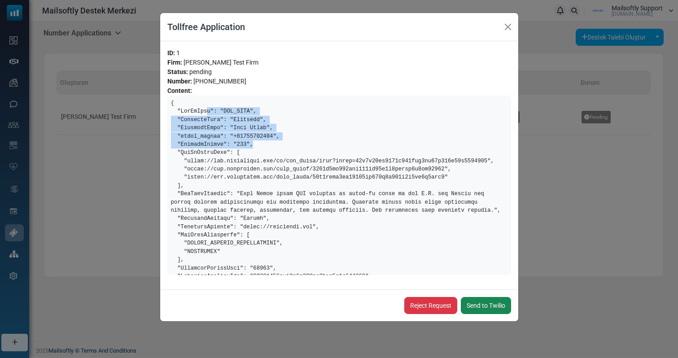
drag, startPoint x: 256, startPoint y: 147, endPoint x: 207, endPoint y: 113, distance: 59.1
click at [207, 113] on pre at bounding box center [338, 185] width 343 height 179
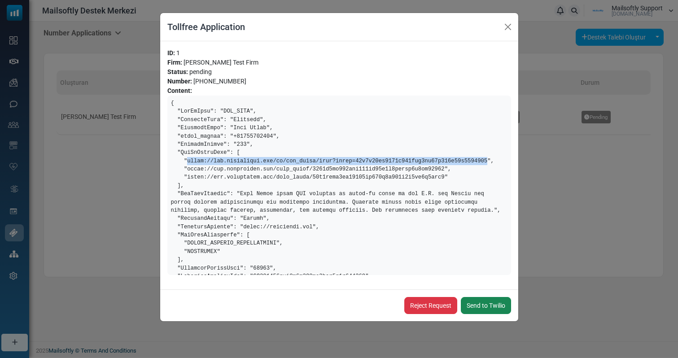
drag, startPoint x: 489, startPoint y: 159, endPoint x: 186, endPoint y: 160, distance: 302.7
click at [186, 160] on pre at bounding box center [338, 185] width 343 height 179
copy pre "https://app.mailsoftly.com/en/web_pages/view?token=30f7f62eb8738f260aba7af09c98…"
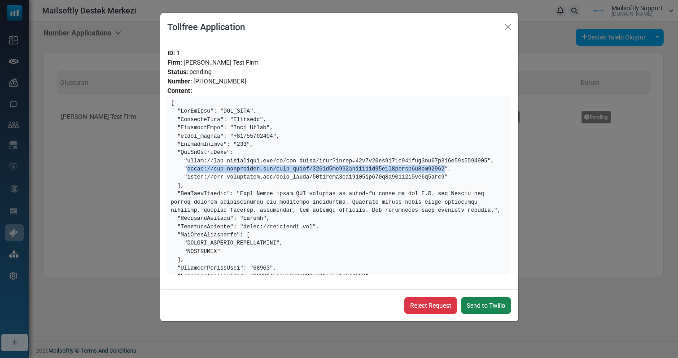
drag, startPoint x: 188, startPoint y: 170, endPoint x: 444, endPoint y: 171, distance: 256.5
click at [444, 171] on pre at bounding box center [338, 185] width 343 height 179
copy pre "https://app.mailsoftly.com/soft_forms/4448a9cb325ceb603db29f2d3fabea0d4ca83115"
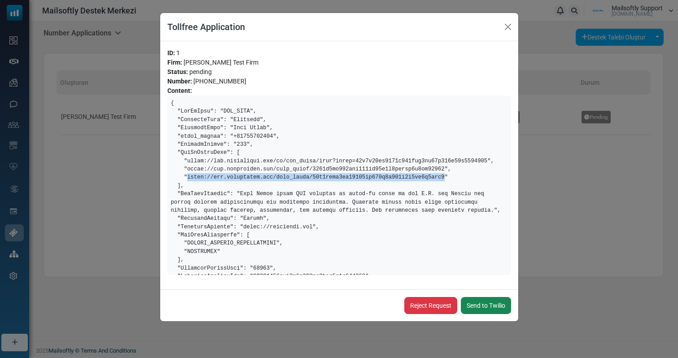
drag, startPoint x: 187, startPoint y: 178, endPoint x: 443, endPoint y: 176, distance: 256.0
click at [443, 176] on pre at bounding box center [338, 185] width 343 height 179
copy pre "https://app.mailsoftly.com/soft_forms/57e1fddb7bf14914be781b7a608c7c6cf1b2faf9"
click at [424, 305] on link "Reject Request" at bounding box center [430, 305] width 53 height 17
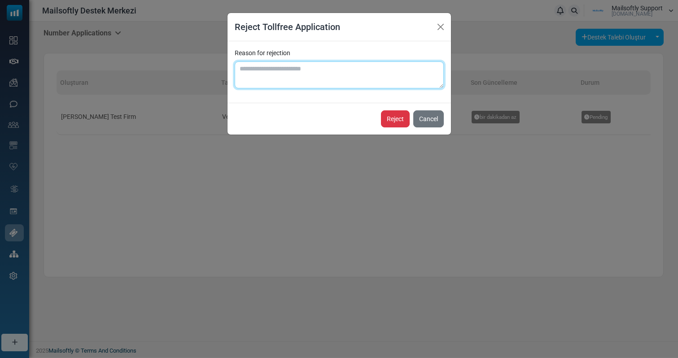
click at [353, 79] on textarea "Reason for rejection" at bounding box center [339, 74] width 209 height 27
type textarea "**********"
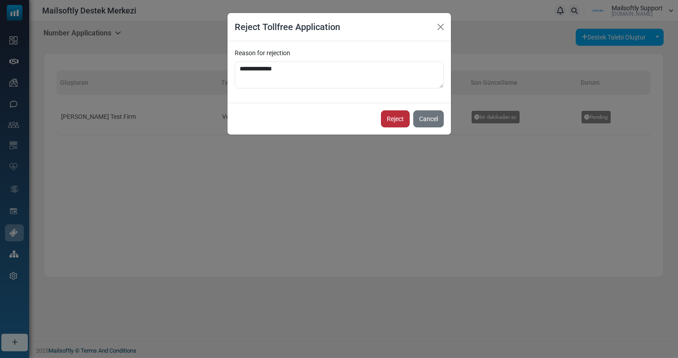
click at [395, 121] on button "Reject" at bounding box center [395, 118] width 29 height 17
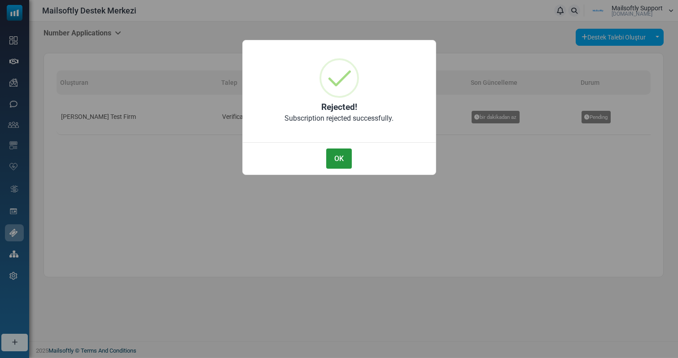
click at [338, 165] on button "OK" at bounding box center [338, 158] width 25 height 20
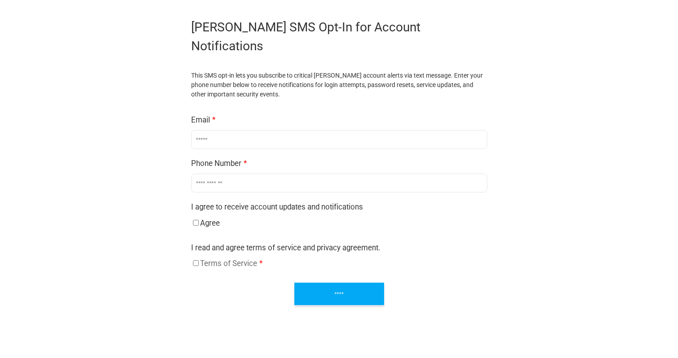
click at [234, 259] on link "Terms of Service *" at bounding box center [231, 263] width 62 height 9
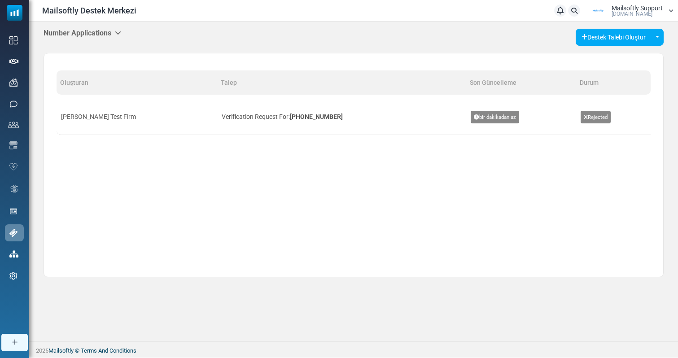
click at [108, 28] on div "Number Applications Support Inbox User Dashboard Control Panel App Announcement…" at bounding box center [353, 153] width 648 height 263
click at [97, 34] on h5 "Number Applications" at bounding box center [82, 33] width 78 height 9
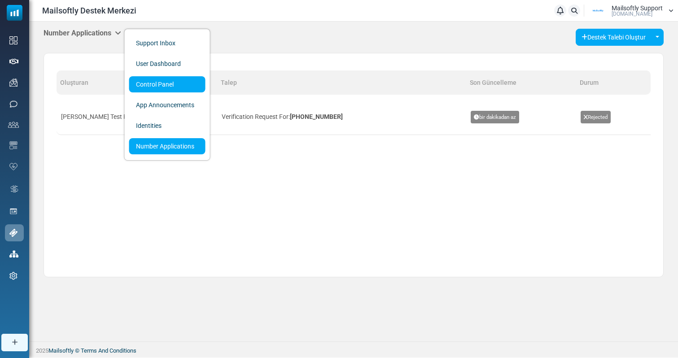
click at [151, 79] on link "Control Panel" at bounding box center [167, 84] width 76 height 16
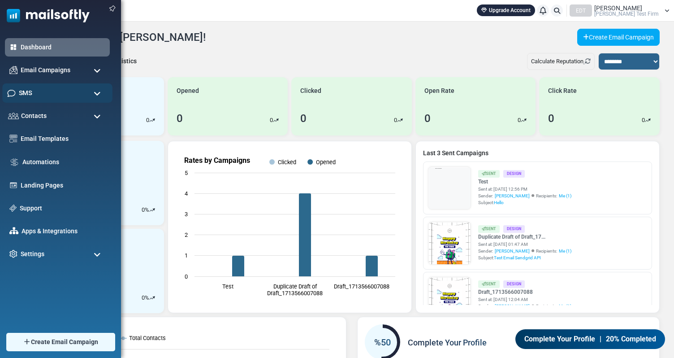
click at [82, 97] on div "SMS" at bounding box center [57, 92] width 110 height 19
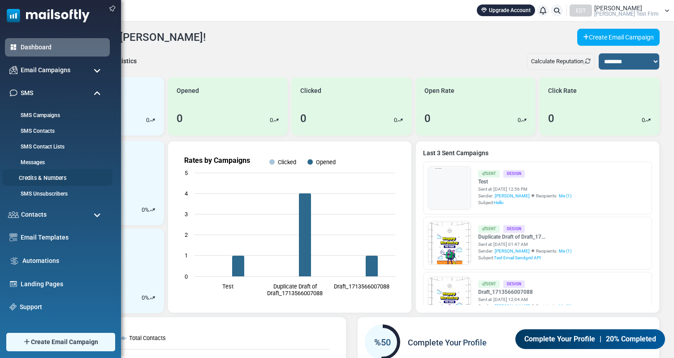
click at [52, 177] on link "Credits & Numbers" at bounding box center [56, 178] width 108 height 9
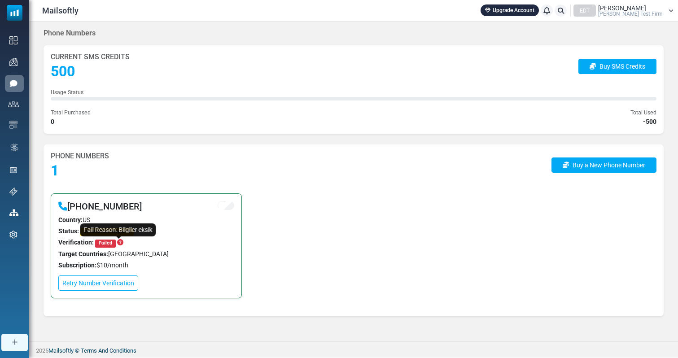
click at [121, 243] on icon "Fail Reason: Bilgiler eksik" at bounding box center [120, 242] width 6 height 6
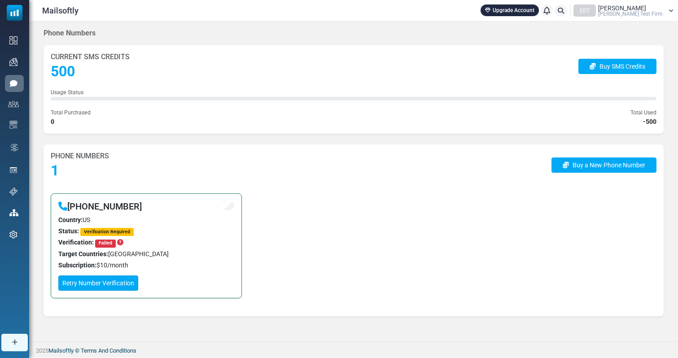
click at [100, 287] on link "Retry Number Verification" at bounding box center [98, 282] width 80 height 15
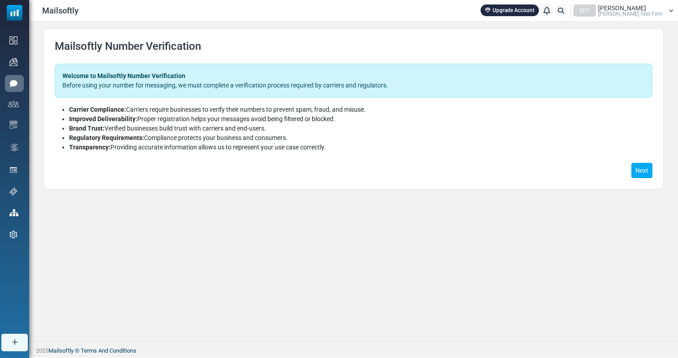
click at [652, 164] on div "Mailsoftly Number Verification Welcome to Mailsoftly Number Verification Before…" at bounding box center [353, 109] width 620 height 161
click at [642, 174] on button "Next" at bounding box center [641, 170] width 21 height 15
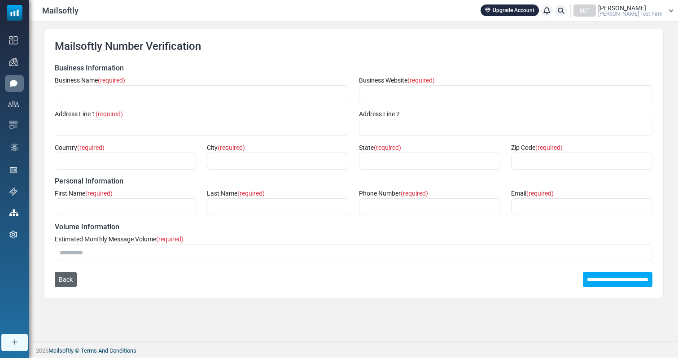
click at [70, 275] on button "Back" at bounding box center [66, 279] width 22 height 15
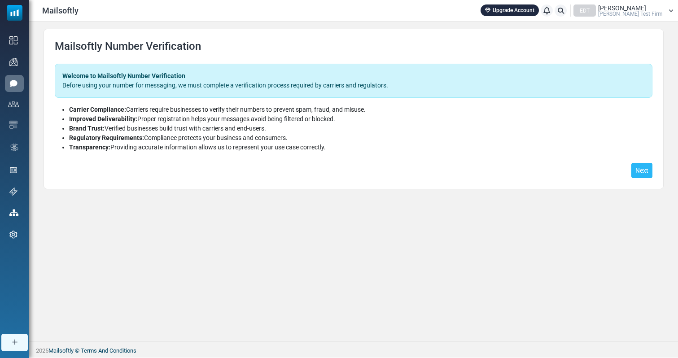
click at [637, 169] on button "Next" at bounding box center [641, 170] width 21 height 15
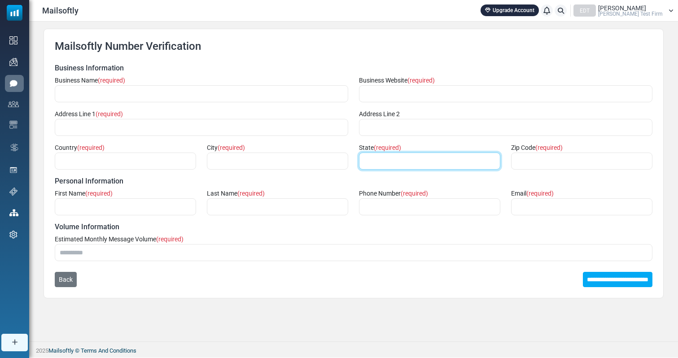
click at [434, 159] on input "text" at bounding box center [429, 160] width 141 height 17
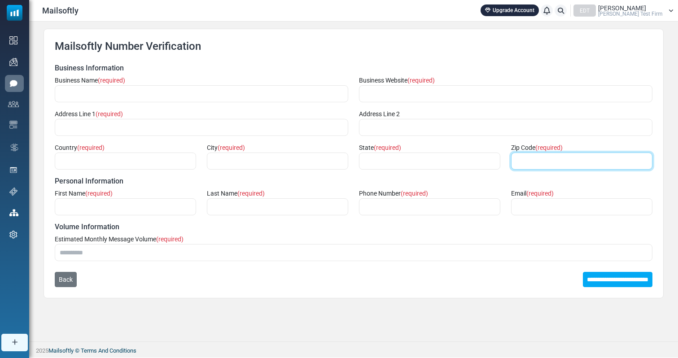
click at [574, 165] on input "text" at bounding box center [581, 160] width 141 height 17
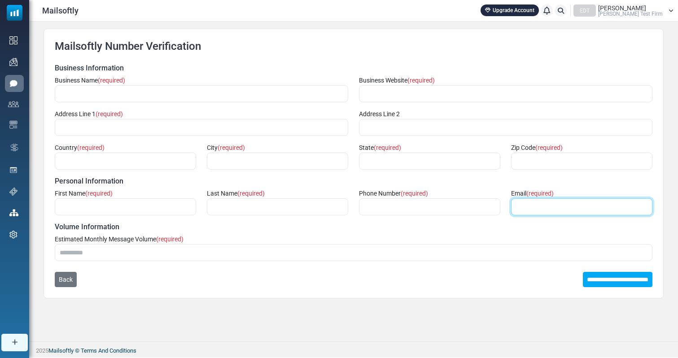
click at [552, 212] on input "email" at bounding box center [581, 206] width 141 height 17
click at [74, 280] on button "Back" at bounding box center [66, 279] width 22 height 15
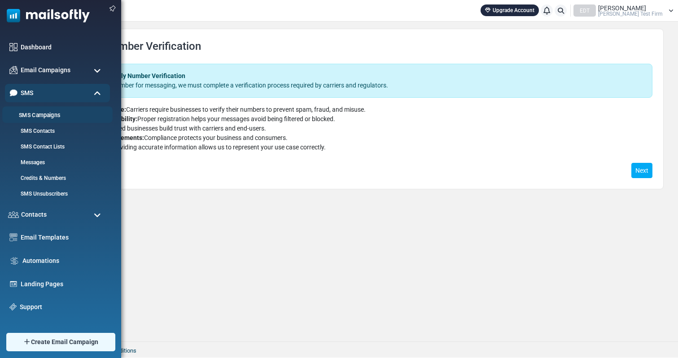
click at [57, 112] on link "SMS Campaigns" at bounding box center [56, 115] width 108 height 9
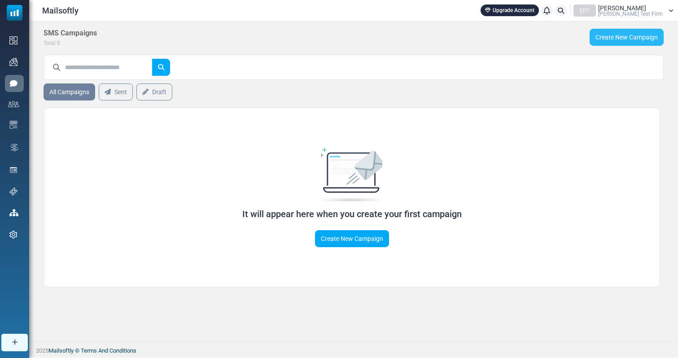
click at [624, 39] on link "Create New Campaign" at bounding box center [626, 37] width 74 height 17
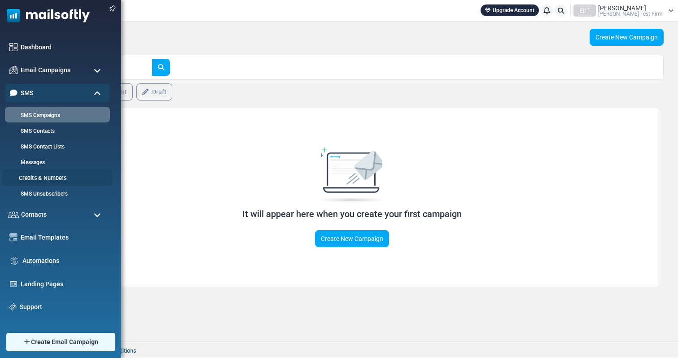
click at [43, 179] on link "Credits & Numbers" at bounding box center [56, 178] width 108 height 9
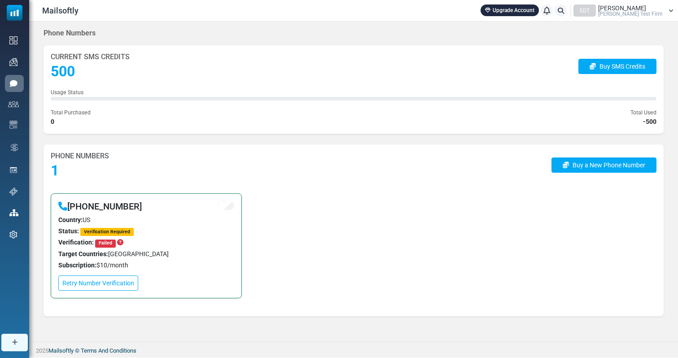
click at [662, 14] on span "[PERSON_NAME] Test Firm" at bounding box center [630, 13] width 65 height 5
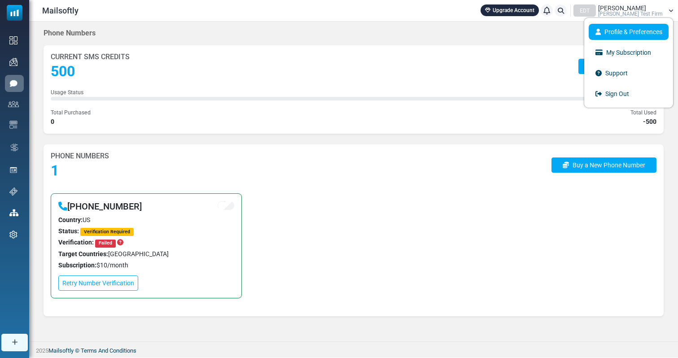
click at [608, 24] on link "Profile & Preferences" at bounding box center [628, 32] width 80 height 16
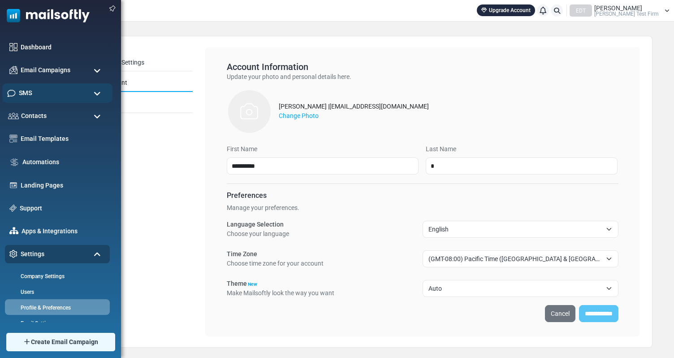
click at [67, 96] on div "SMS" at bounding box center [57, 92] width 110 height 19
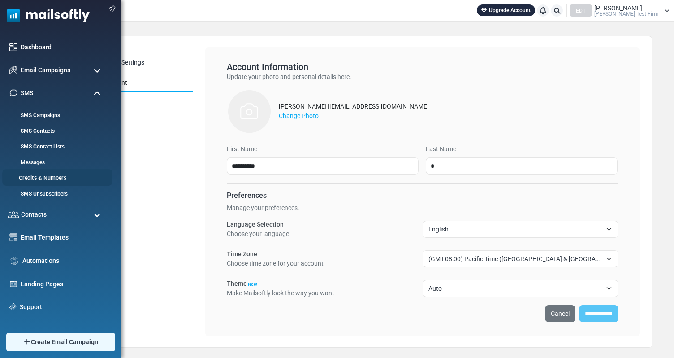
click at [37, 182] on link "Credits & Numbers" at bounding box center [56, 178] width 108 height 9
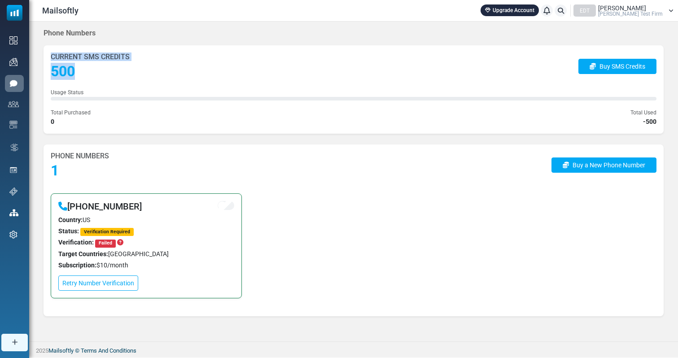
drag, startPoint x: 83, startPoint y: 73, endPoint x: 47, endPoint y: 58, distance: 39.2
click at [47, 58] on div "Current SMS Credits 500 Buy SMS Credits Usage Status Total Purchased 0 Total Us…" at bounding box center [353, 89] width 620 height 88
click at [119, 85] on div "Current SMS Credits 500 Buy SMS Credits Usage Status Total Purchased 0 Total Us…" at bounding box center [353, 89] width 620 height 88
